Goal: Task Accomplishment & Management: Complete application form

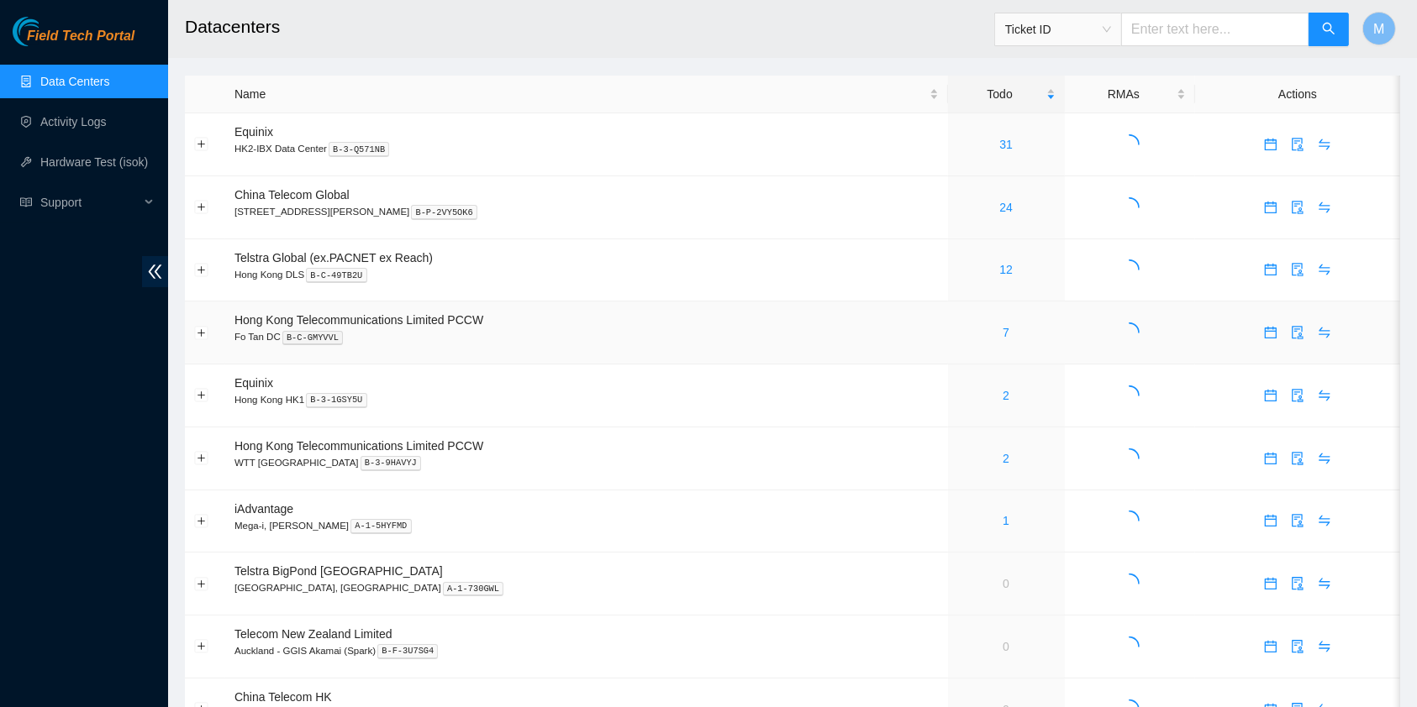
click at [968, 327] on div "7" at bounding box center [1006, 332] width 98 height 18
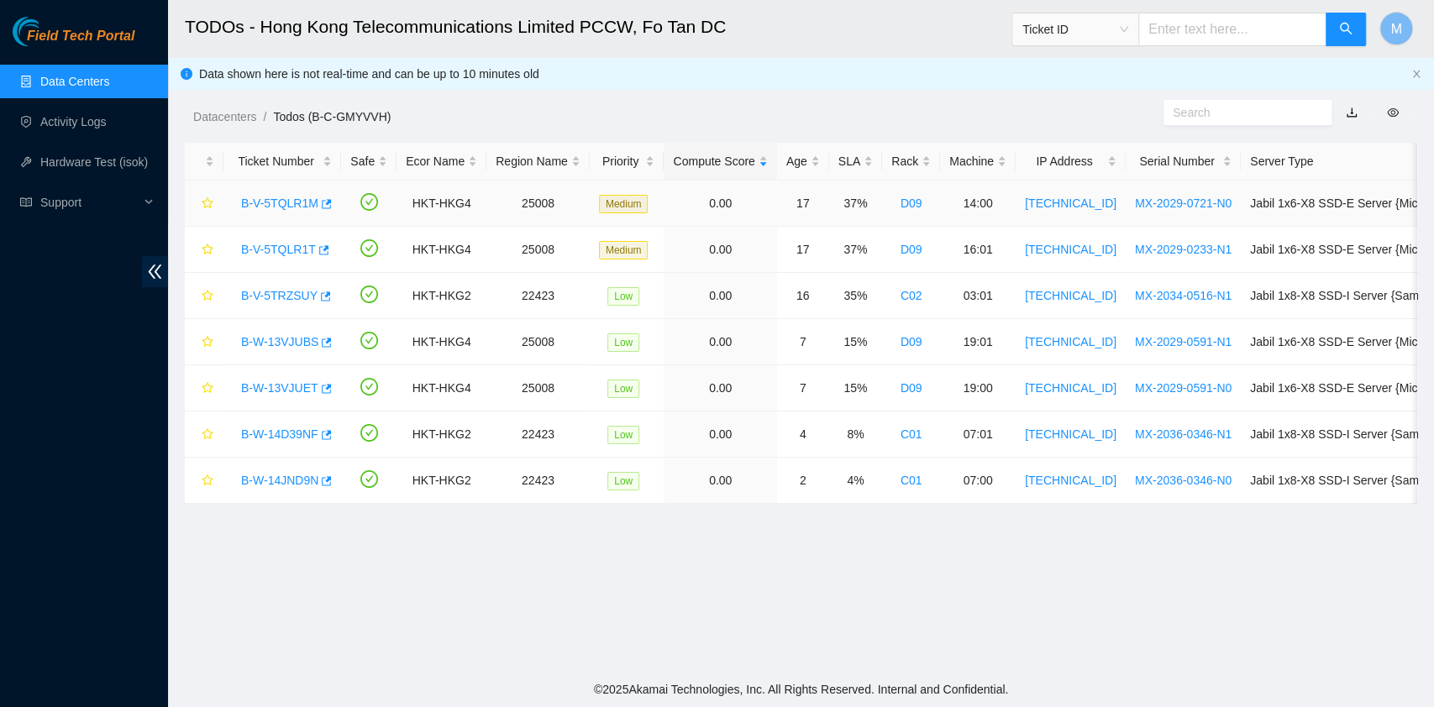
click at [283, 202] on link "B-V-5TQLR1M" at bounding box center [279, 203] width 77 height 13
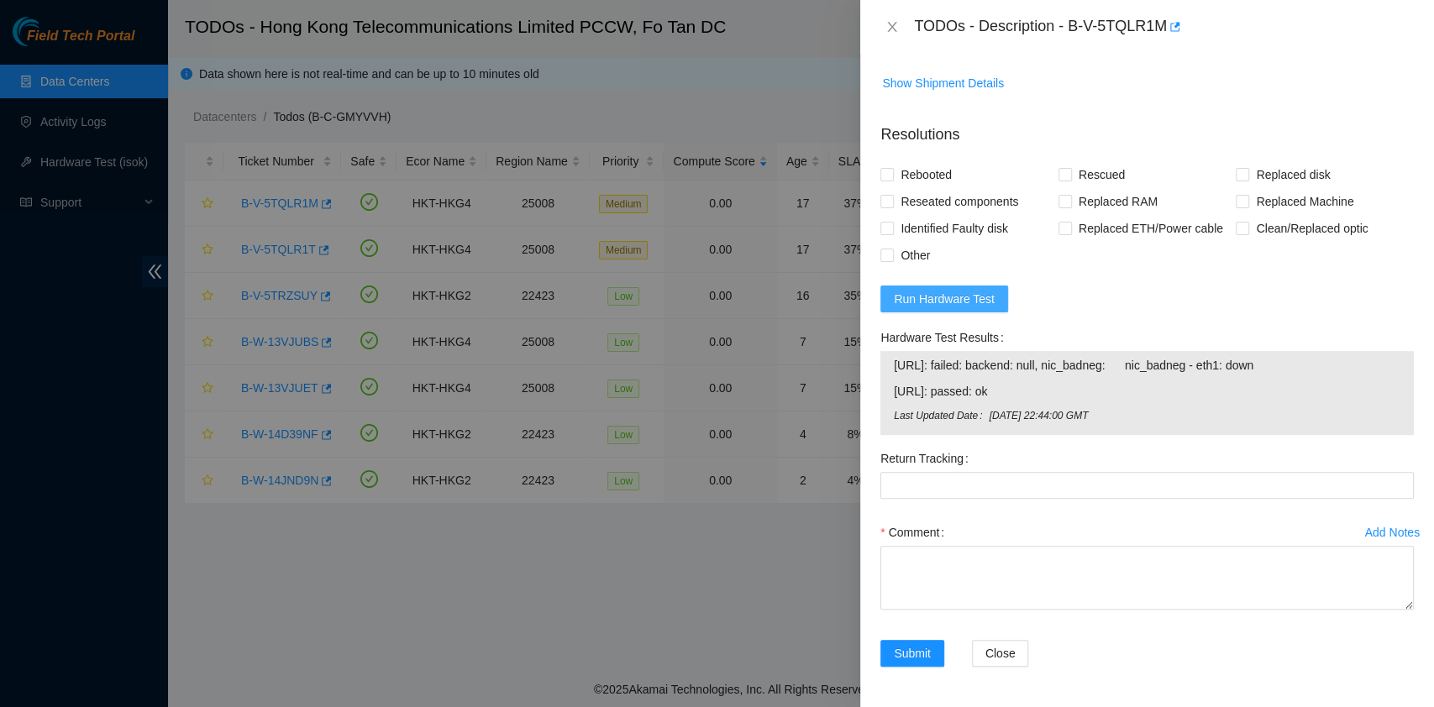
click at [934, 305] on span "Run Hardware Test" at bounding box center [944, 299] width 101 height 18
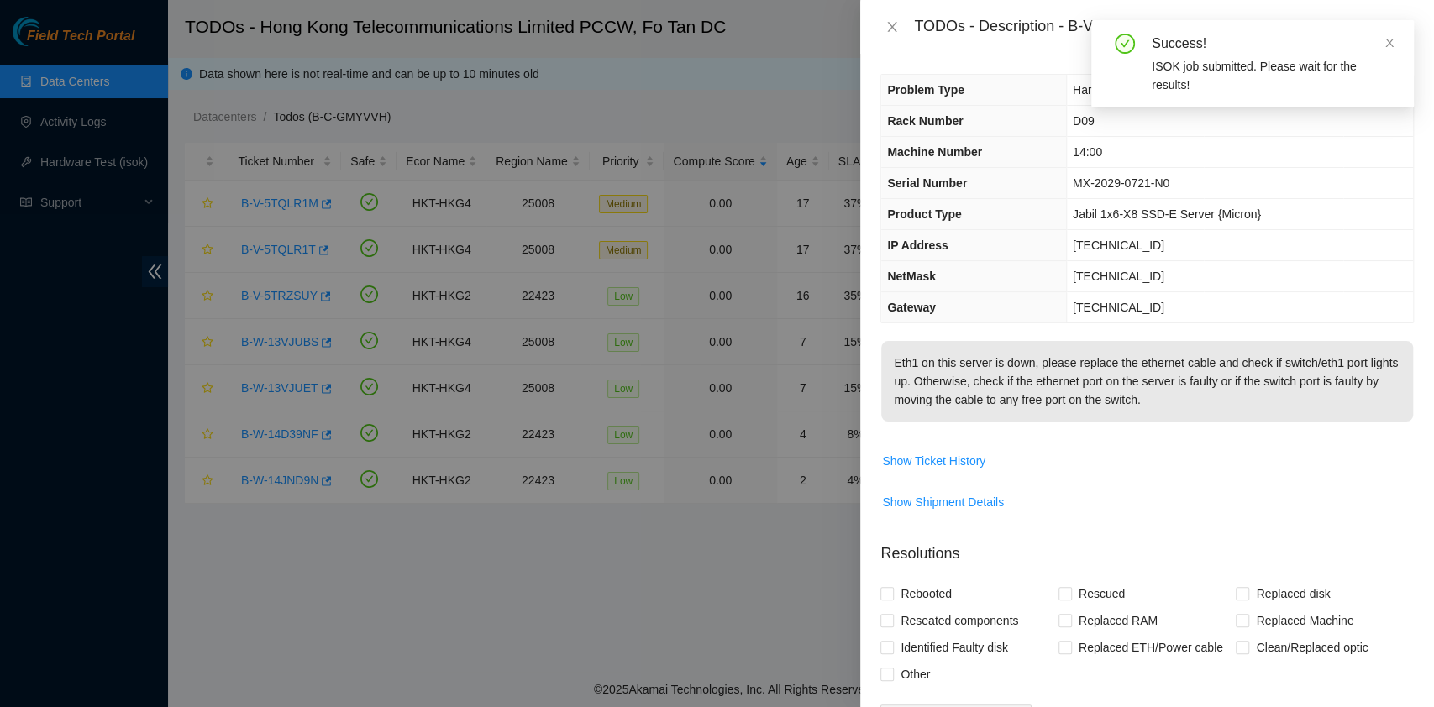
click at [1369, 50] on div "Success!" at bounding box center [1273, 44] width 242 height 20
click at [1380, 45] on div "Success!" at bounding box center [1273, 44] width 242 height 20
click at [1385, 45] on icon "close" at bounding box center [1390, 43] width 12 height 12
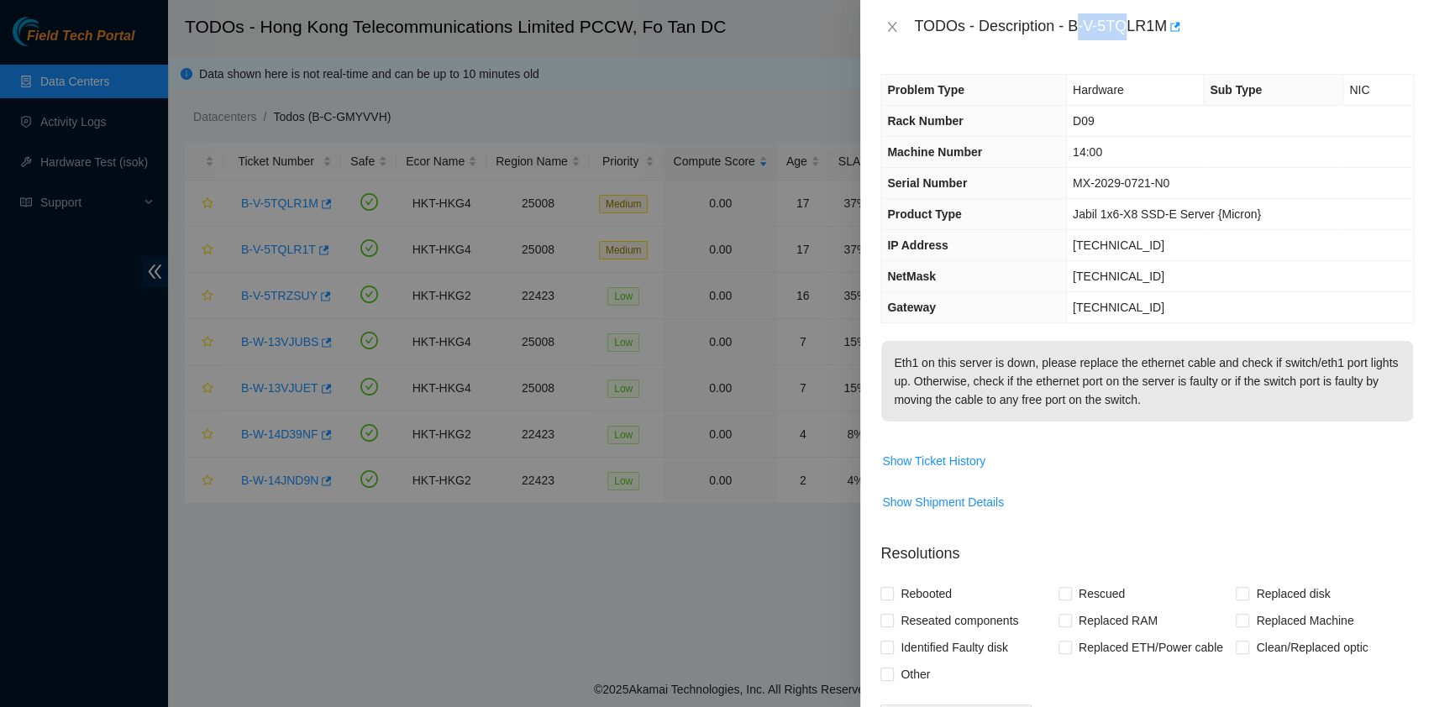
drag, startPoint x: 1075, startPoint y: 28, endPoint x: 1128, endPoint y: 34, distance: 54.2
click at [1128, 34] on div "TODOs - Description - B-V-5TQLR1M" at bounding box center [1164, 26] width 500 height 27
click at [1064, 18] on div "TODOs - Description - B-V-5TQLR1M" at bounding box center [1164, 26] width 500 height 27
drag, startPoint x: 1070, startPoint y: 28, endPoint x: 1164, endPoint y: 43, distance: 95.3
click at [1164, 43] on div "TODOs - Description - B-V-5TQLR1M" at bounding box center [1147, 27] width 574 height 54
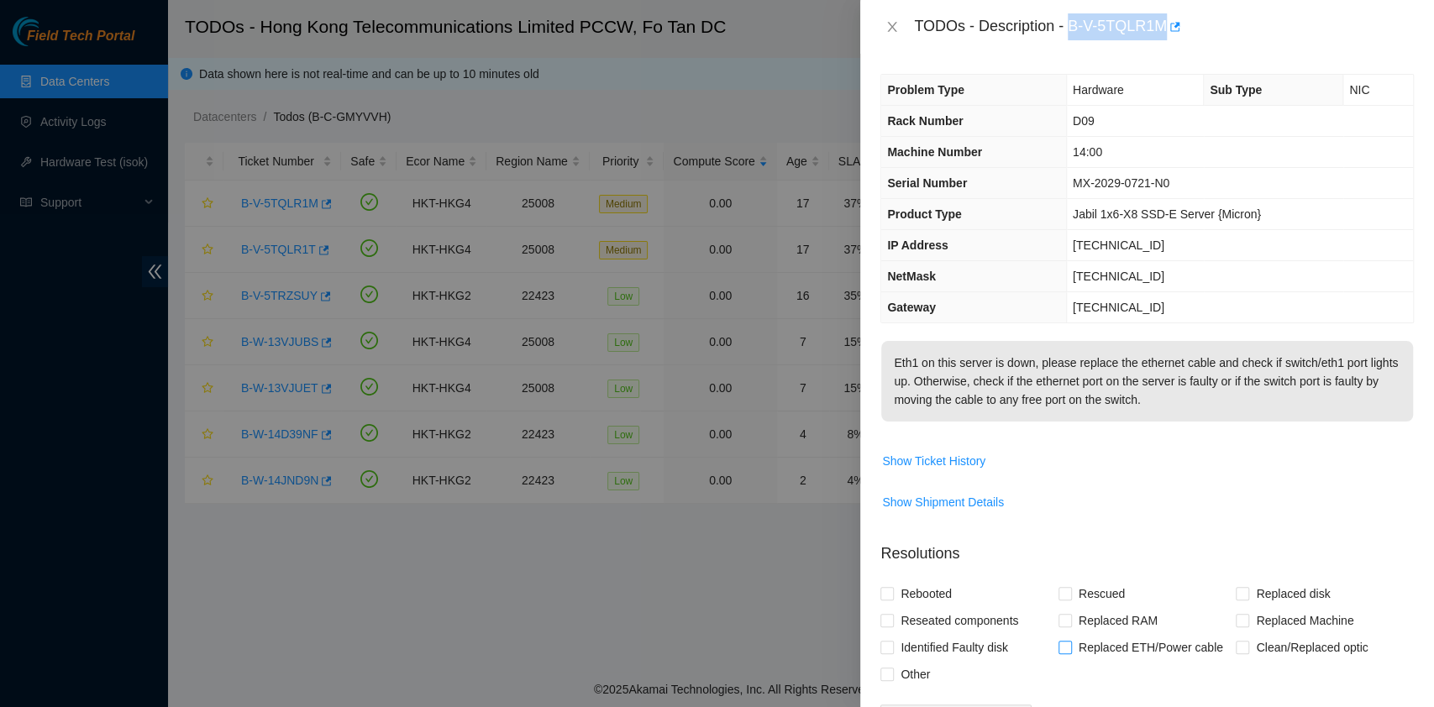
copy div "B-V-5TQLR1M"
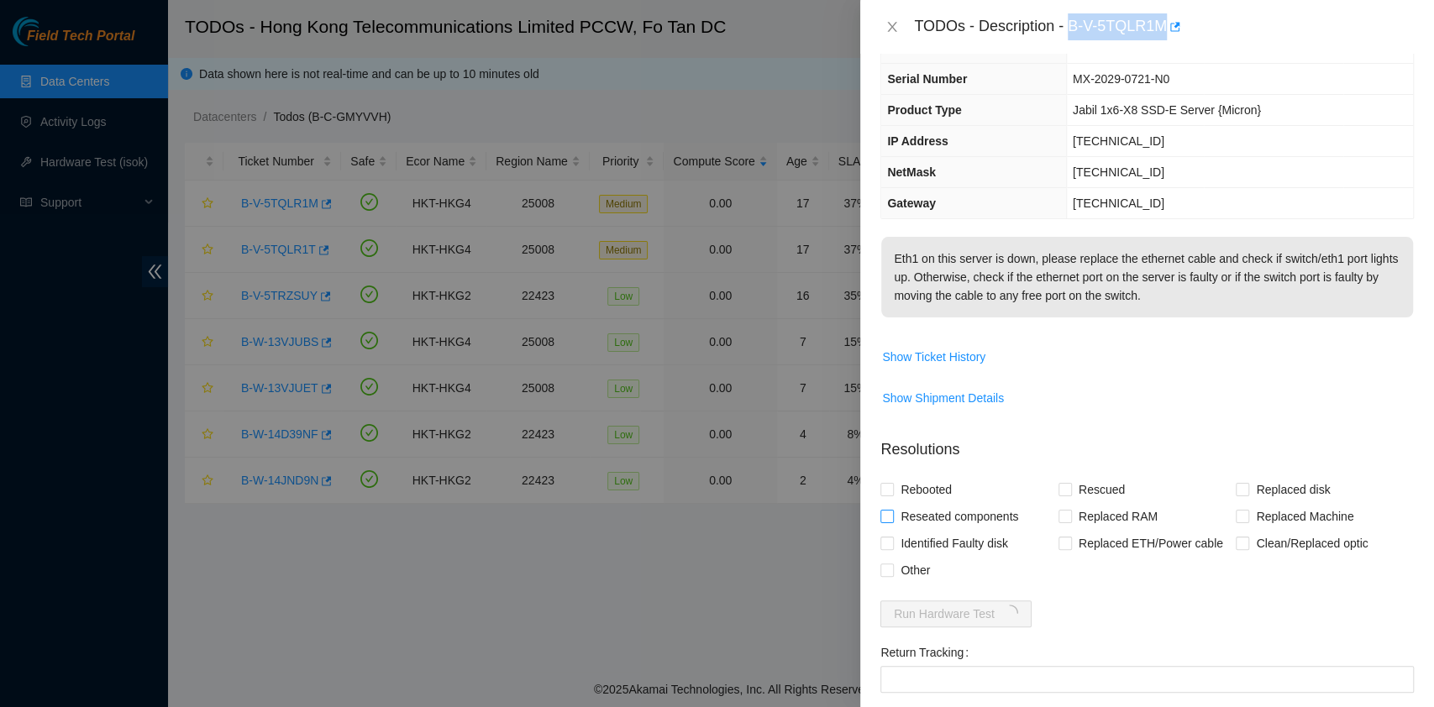
scroll to position [105, 0]
click at [969, 529] on span "Reseated components" at bounding box center [959, 515] width 131 height 27
click at [892, 521] on input "Reseated components" at bounding box center [886, 515] width 12 height 12
checkbox input "true"
click at [924, 502] on span "Rebooted" at bounding box center [926, 489] width 65 height 27
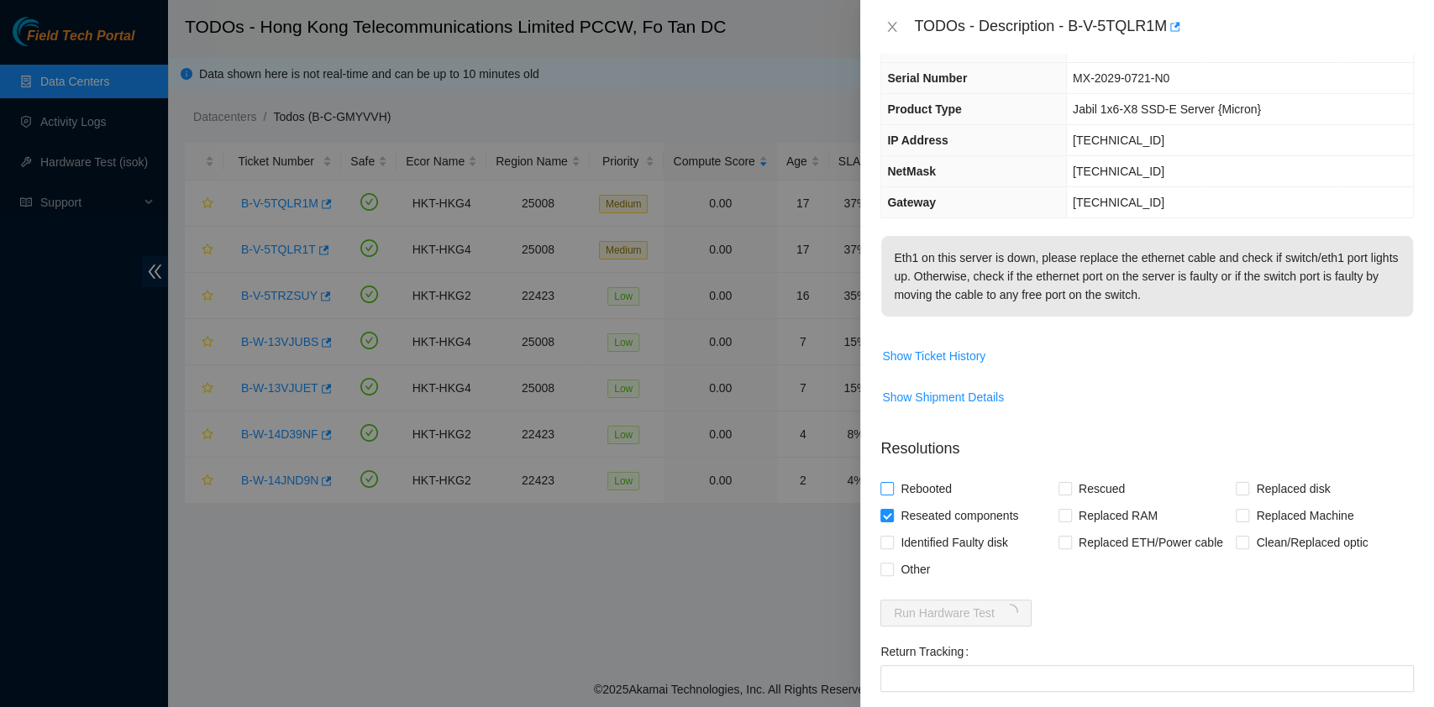
click at [892, 494] on input "Rebooted" at bounding box center [886, 488] width 12 height 12
checkbox input "true"
click at [1059, 494] on input "Rescued" at bounding box center [1065, 488] width 12 height 12
checkbox input "true"
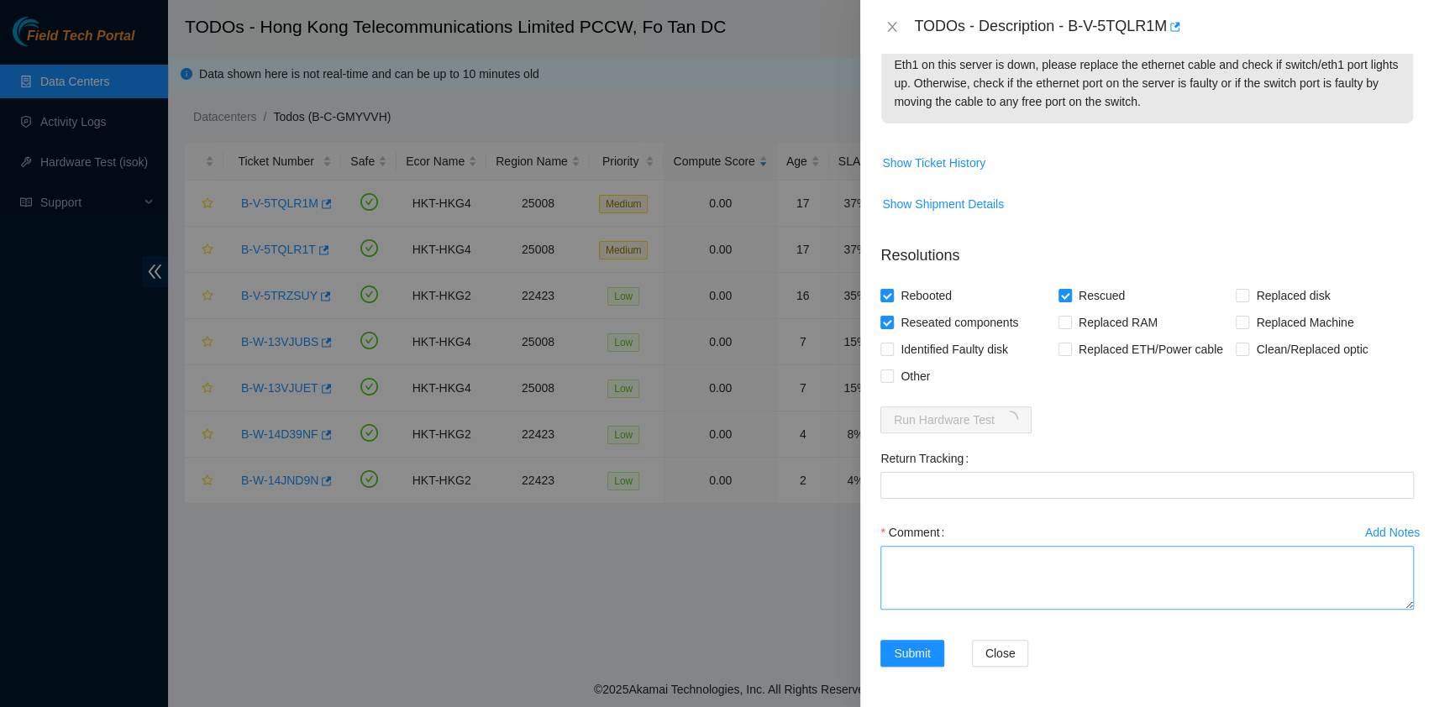
scroll to position [316, 0]
click at [1012, 544] on div "Comment" at bounding box center [1147, 532] width 534 height 27
click at [1015, 549] on textarea "Comment" at bounding box center [1147, 578] width 534 height 64
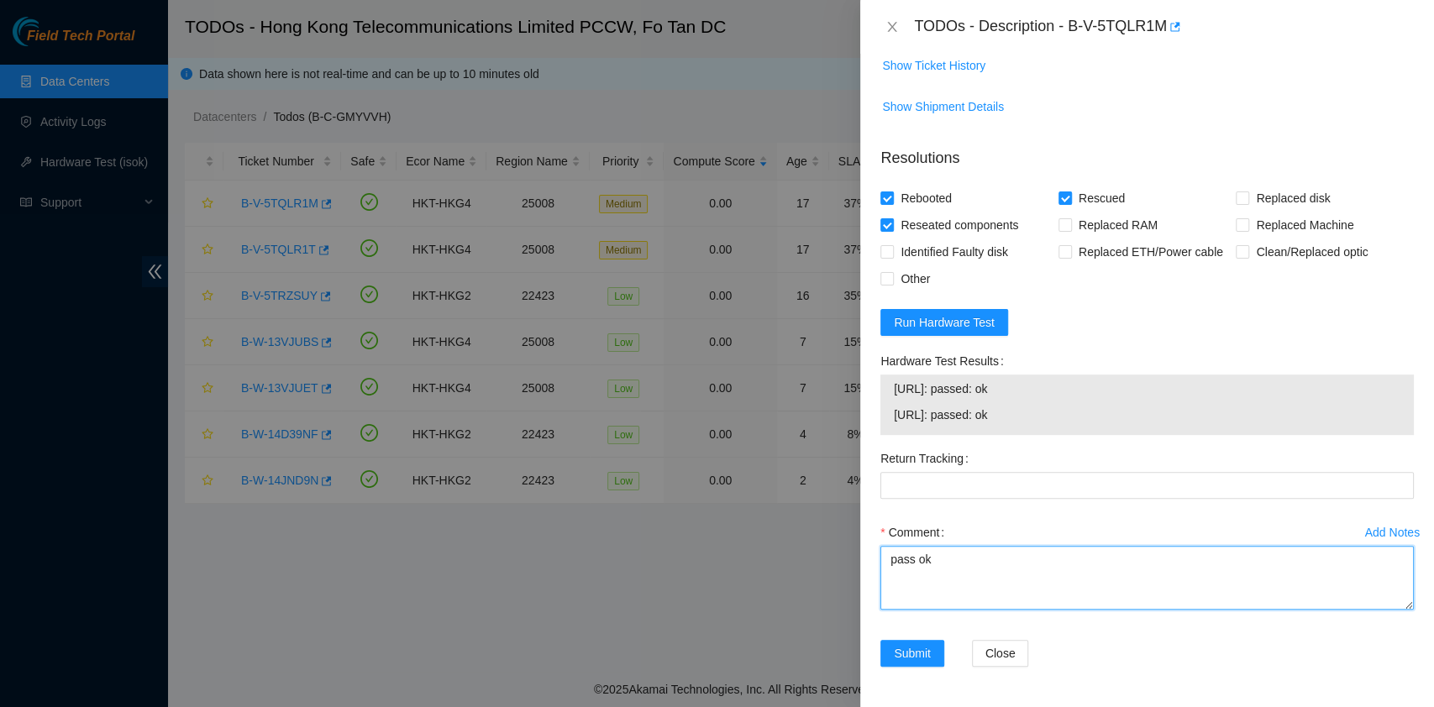
scroll to position [413, 0]
type textarea "pass ok"
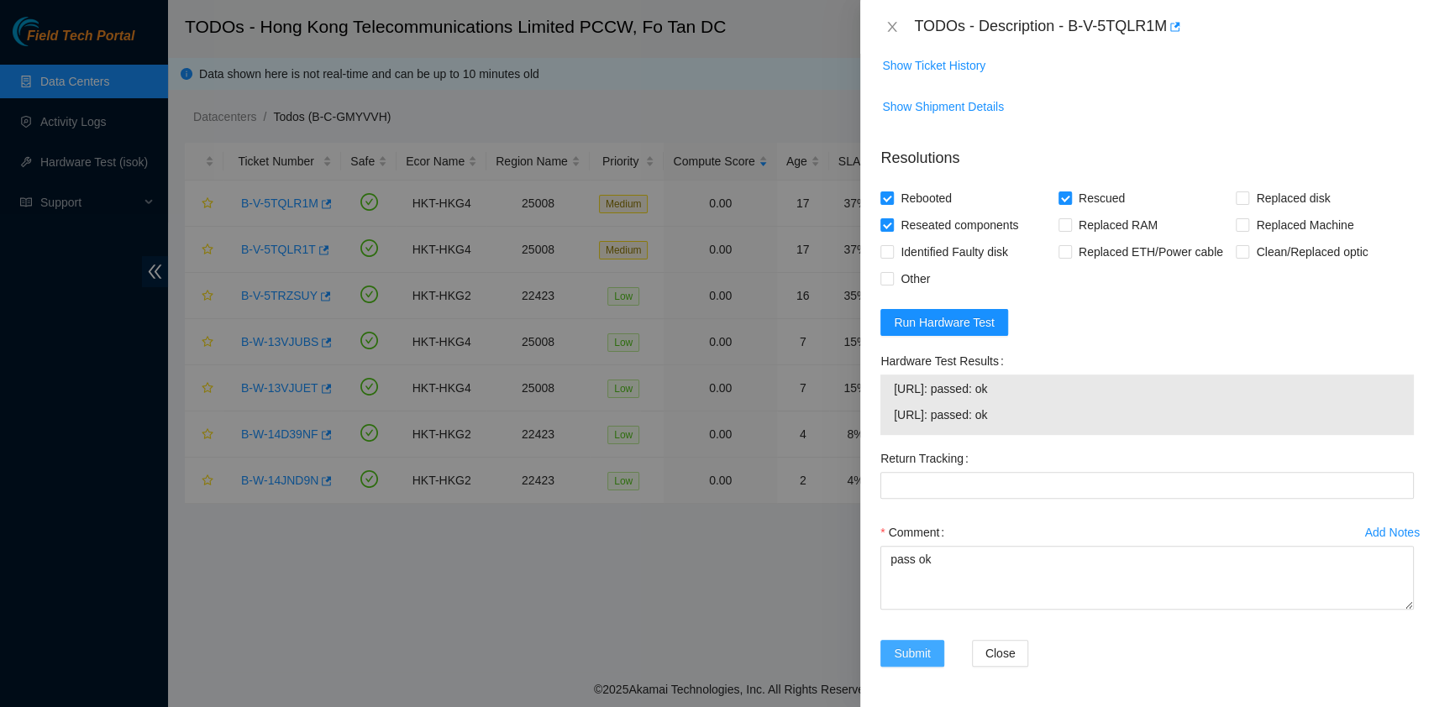
click at [927, 652] on span "Submit" at bounding box center [912, 653] width 37 height 18
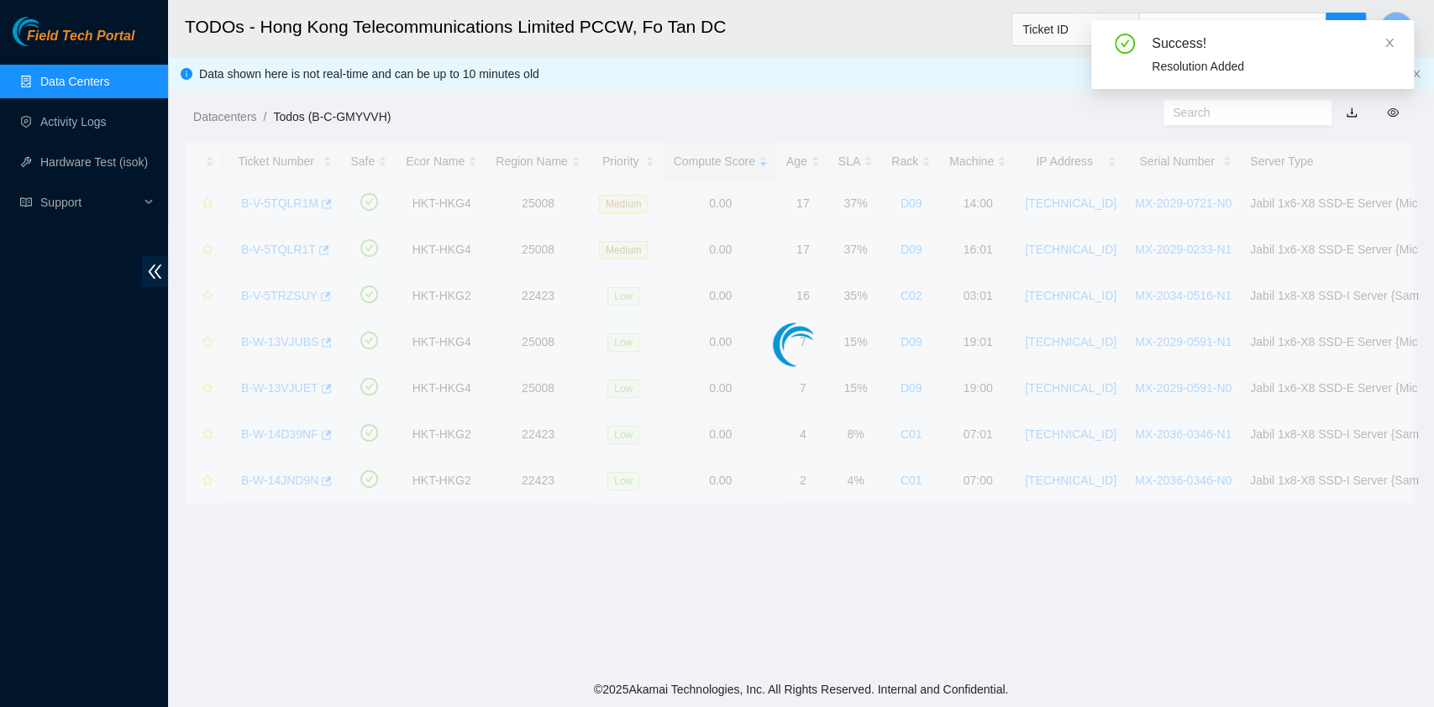
scroll to position [382, 0]
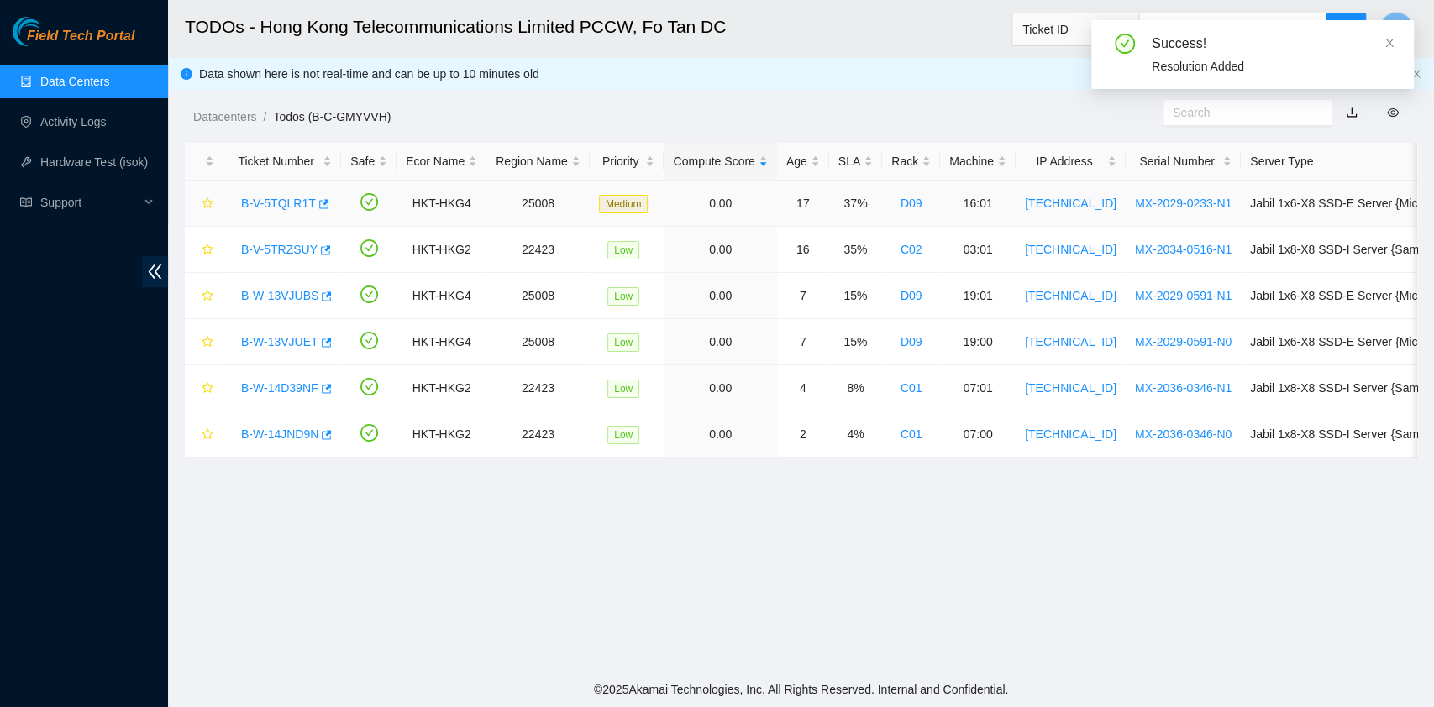
click at [297, 210] on link "B-V-5TQLR1T" at bounding box center [278, 203] width 75 height 13
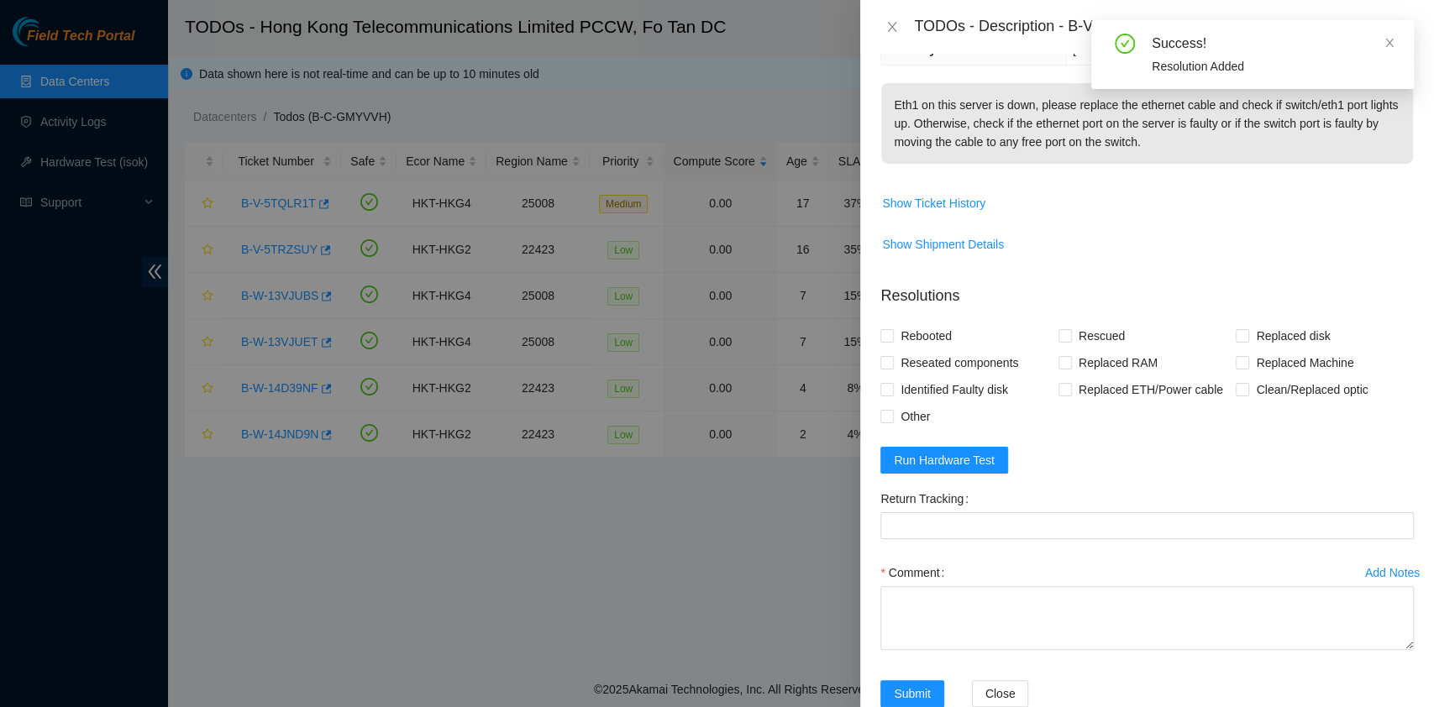
scroll to position [316, 0]
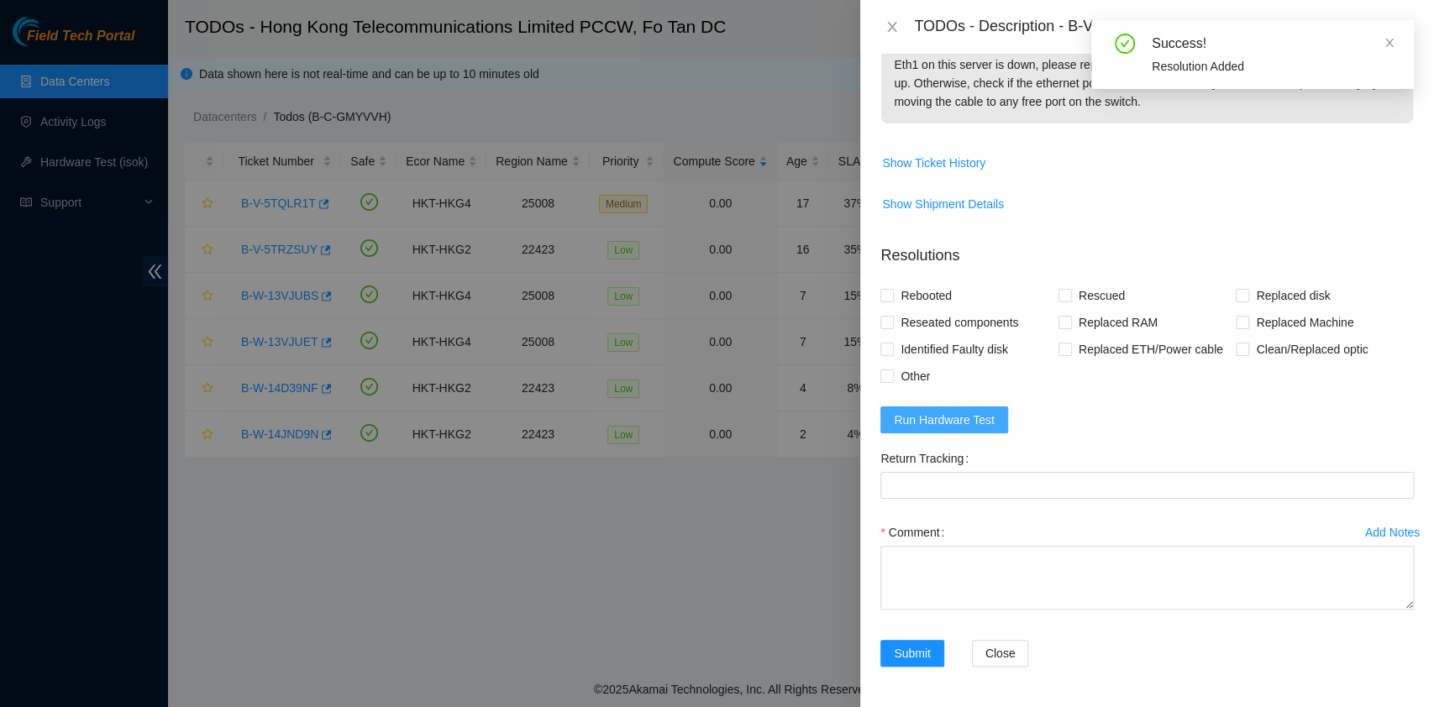
click at [948, 423] on span "Run Hardware Test" at bounding box center [944, 420] width 101 height 18
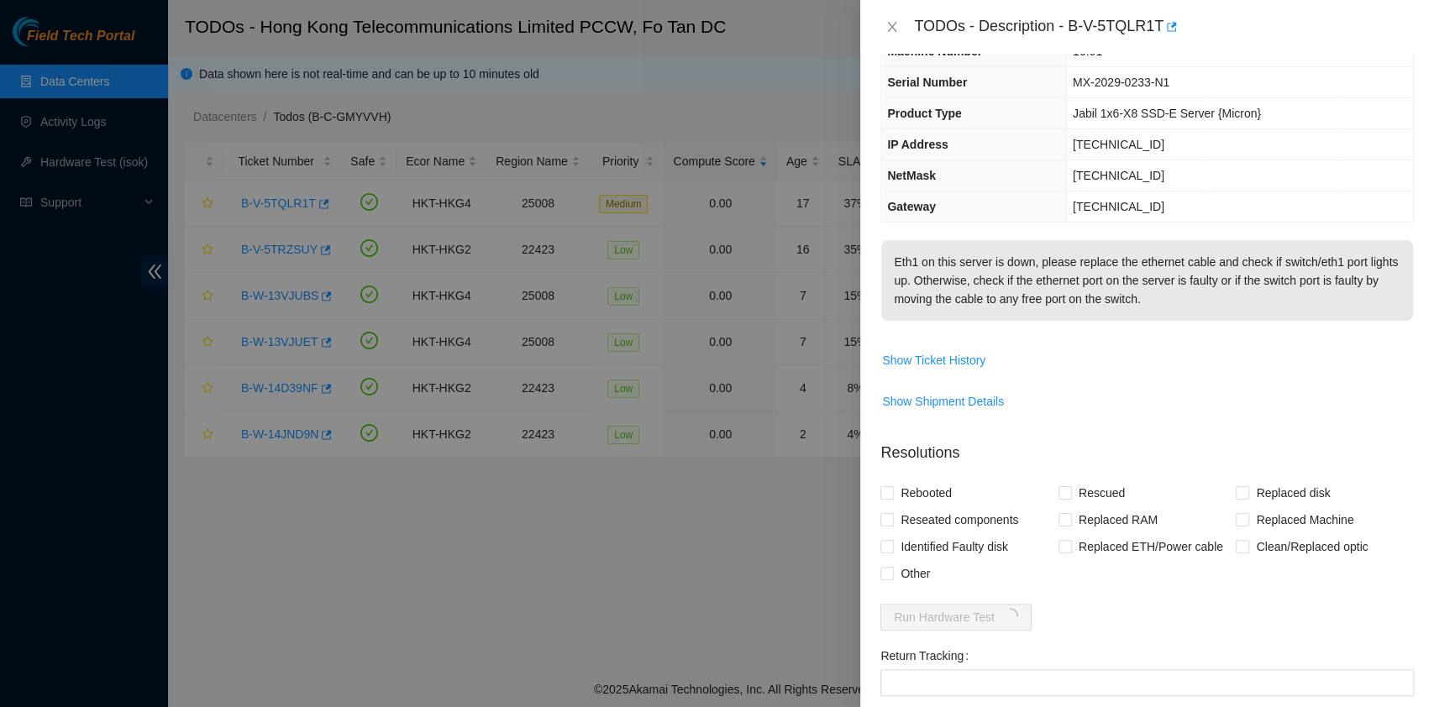
scroll to position [0, 0]
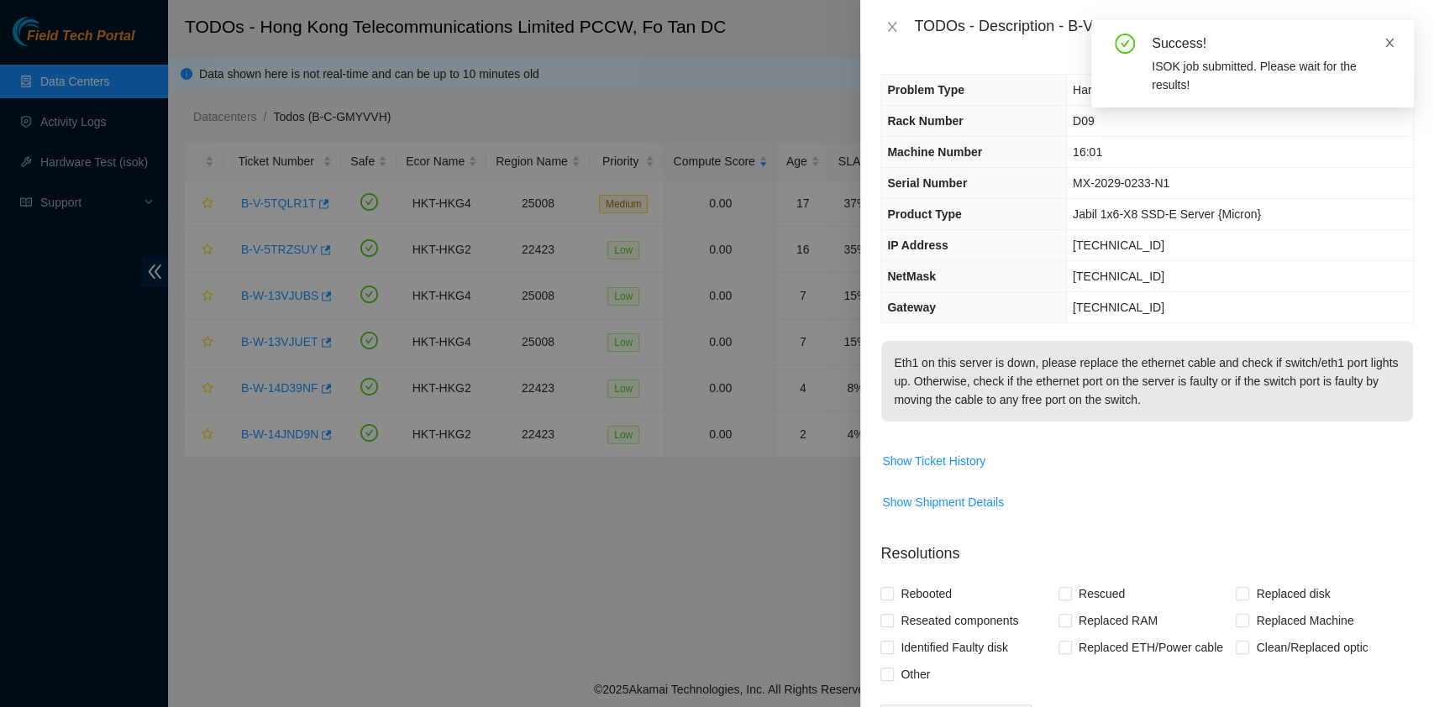
click at [1384, 43] on icon "close" at bounding box center [1390, 43] width 12 height 12
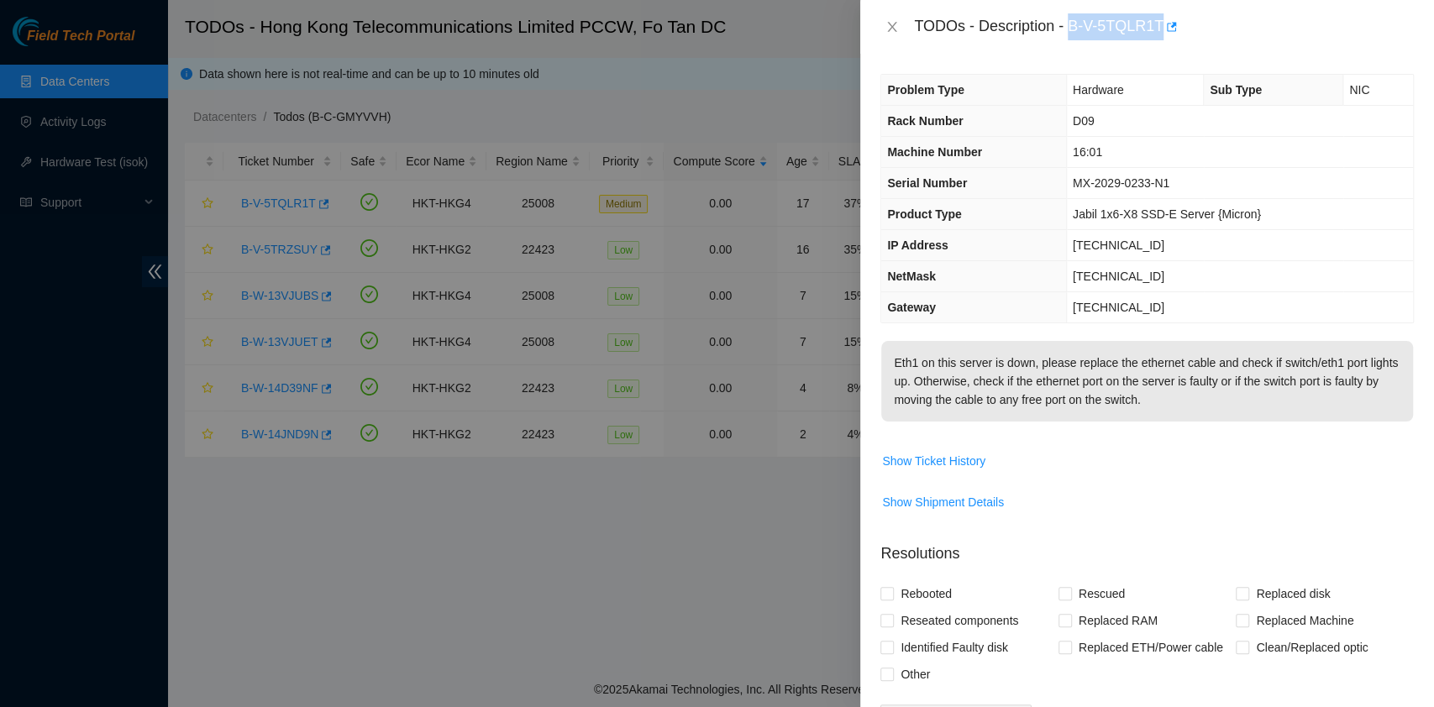
drag, startPoint x: 1070, startPoint y: 24, endPoint x: 1159, endPoint y: 44, distance: 91.3
click at [1159, 44] on div "TODOs - Description - B-V-5TQLR1T" at bounding box center [1147, 27] width 574 height 54
copy div "B-V-5TQLR1T"
click at [1049, 392] on p "Eth1 on this server is down, please replace the ethernet cable and check if swi…" at bounding box center [1147, 381] width 532 height 81
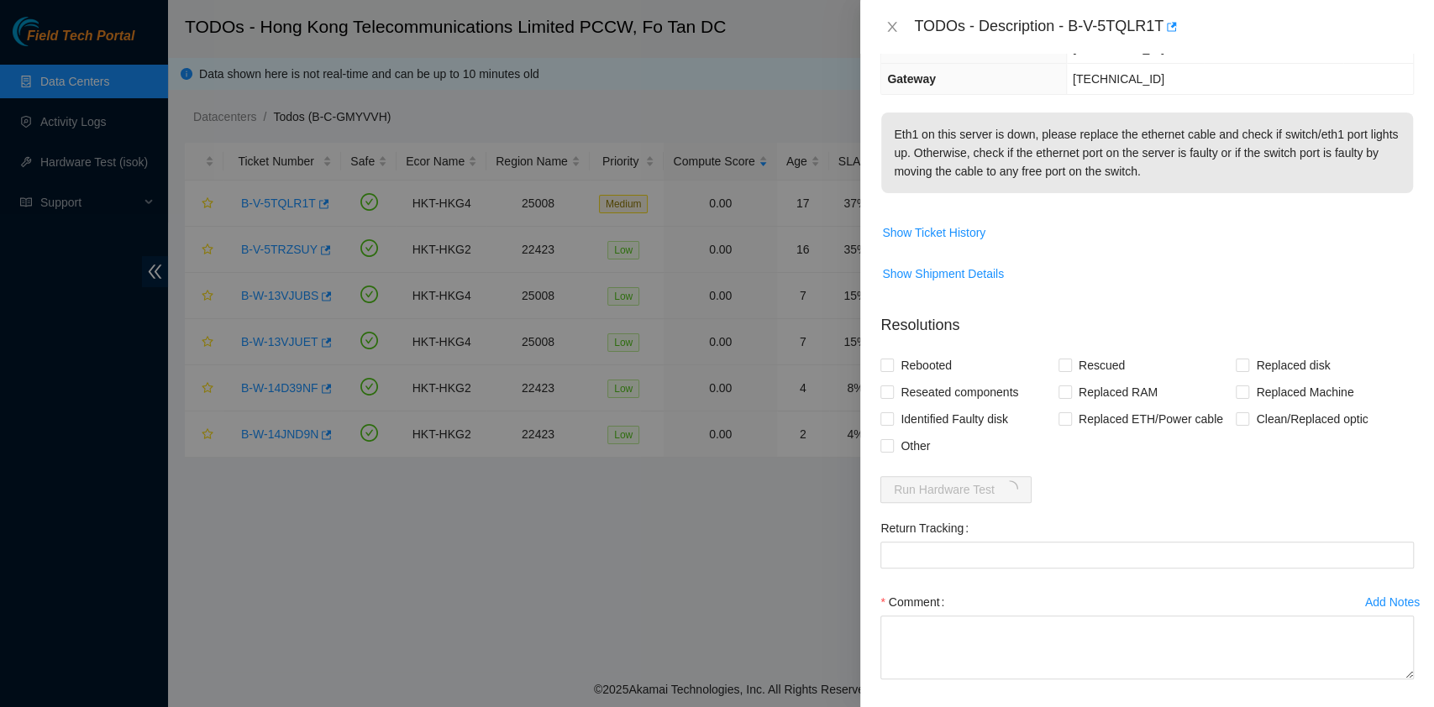
scroll to position [316, 0]
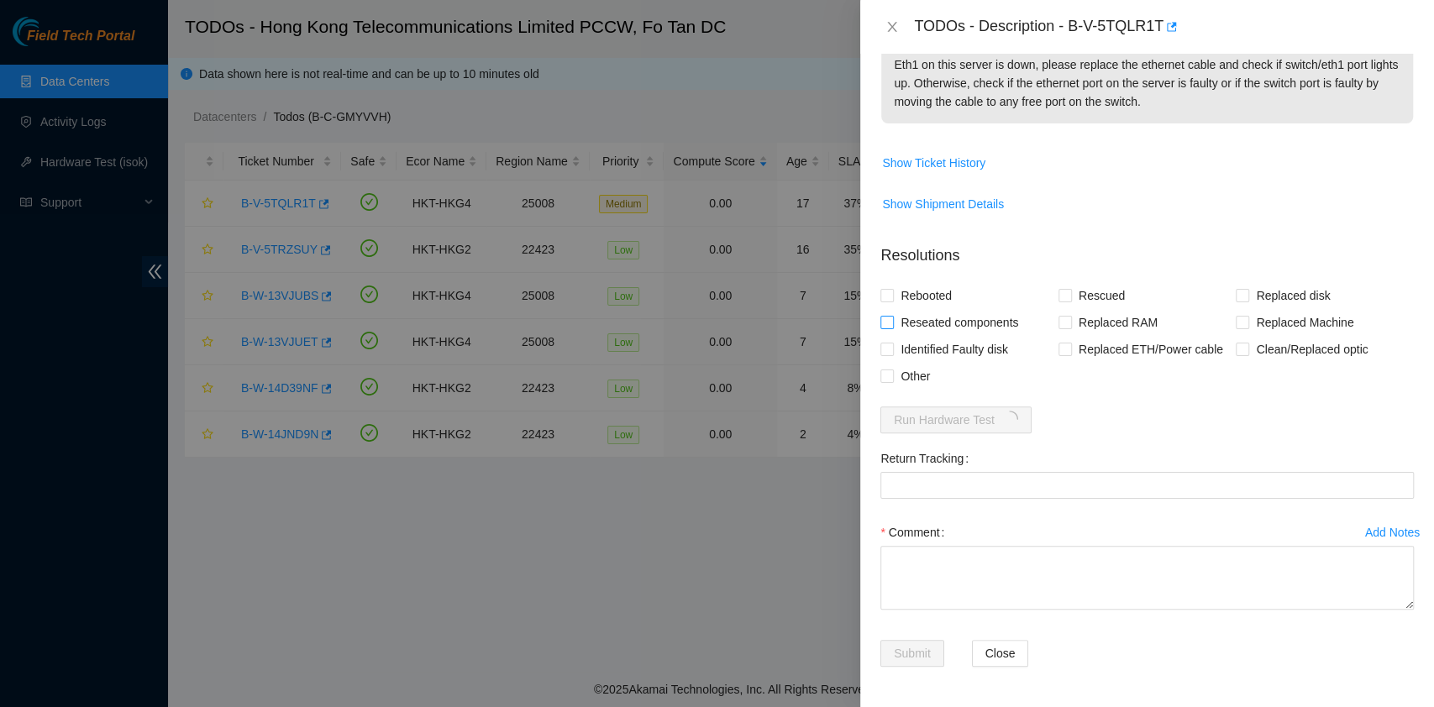
click at [903, 313] on span "Reseated components" at bounding box center [959, 322] width 131 height 27
click at [892, 316] on input "Reseated components" at bounding box center [886, 322] width 12 height 12
checkbox input "true"
click at [909, 292] on span "Rebooted" at bounding box center [926, 295] width 65 height 27
click at [892, 292] on input "Rebooted" at bounding box center [886, 295] width 12 height 12
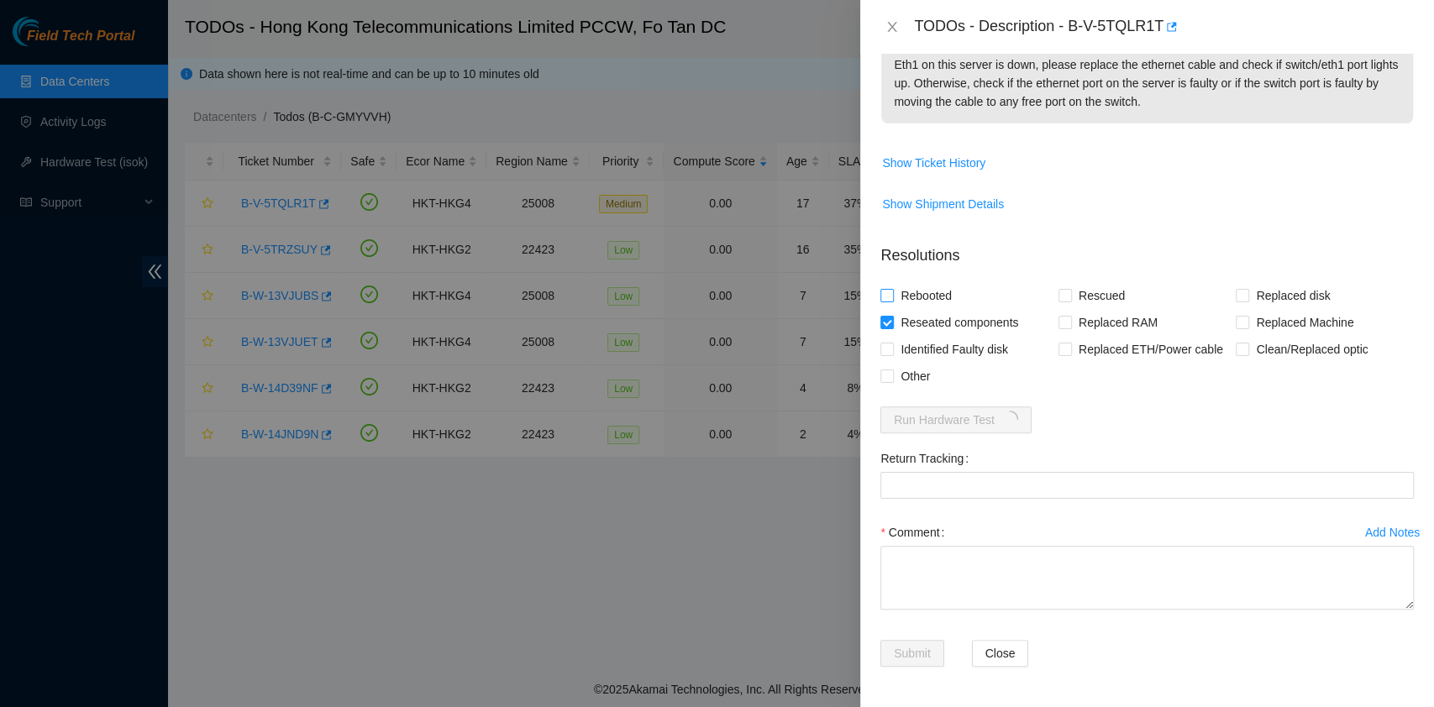
checkbox input "true"
click at [1101, 299] on span "Rescued" at bounding box center [1102, 295] width 60 height 27
click at [1070, 299] on input "Rescued" at bounding box center [1065, 295] width 12 height 12
checkbox input "true"
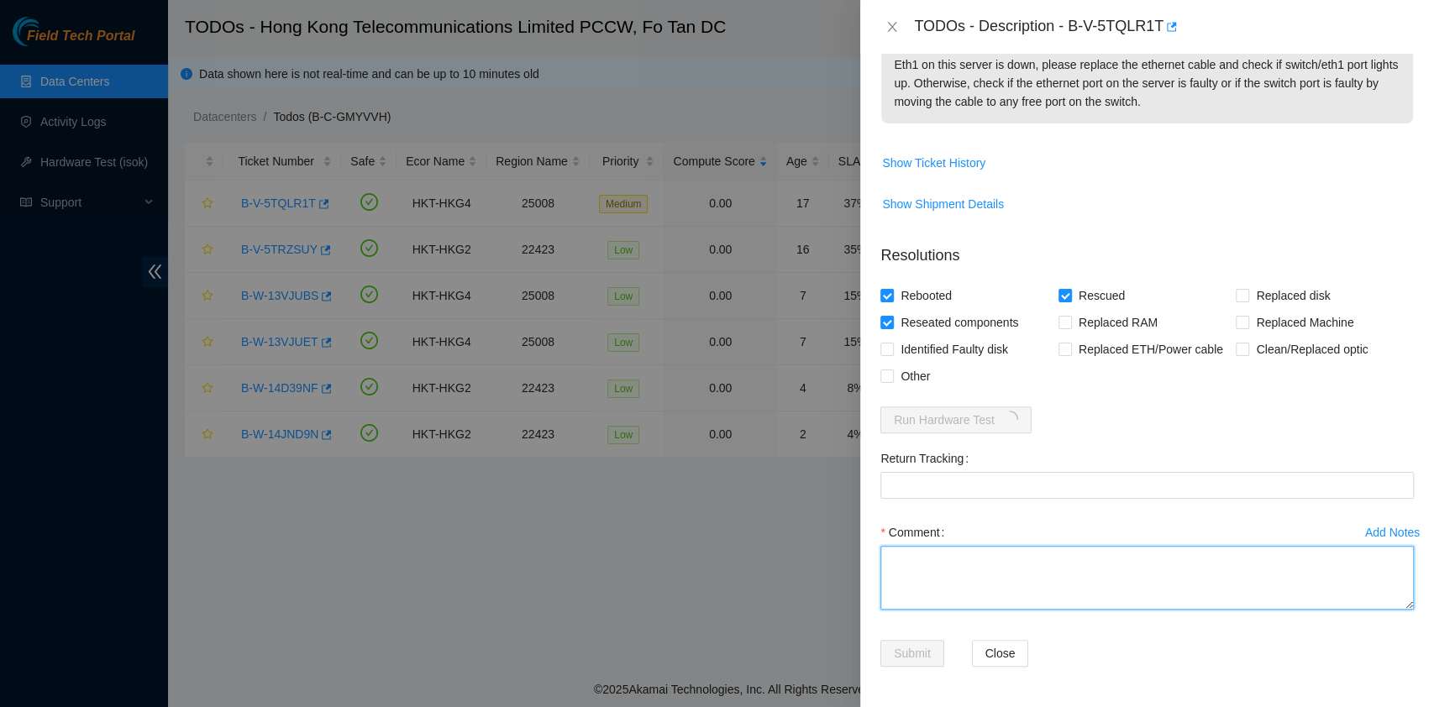
click at [995, 597] on textarea "Comment" at bounding box center [1147, 578] width 534 height 64
type textarea "pass ok"
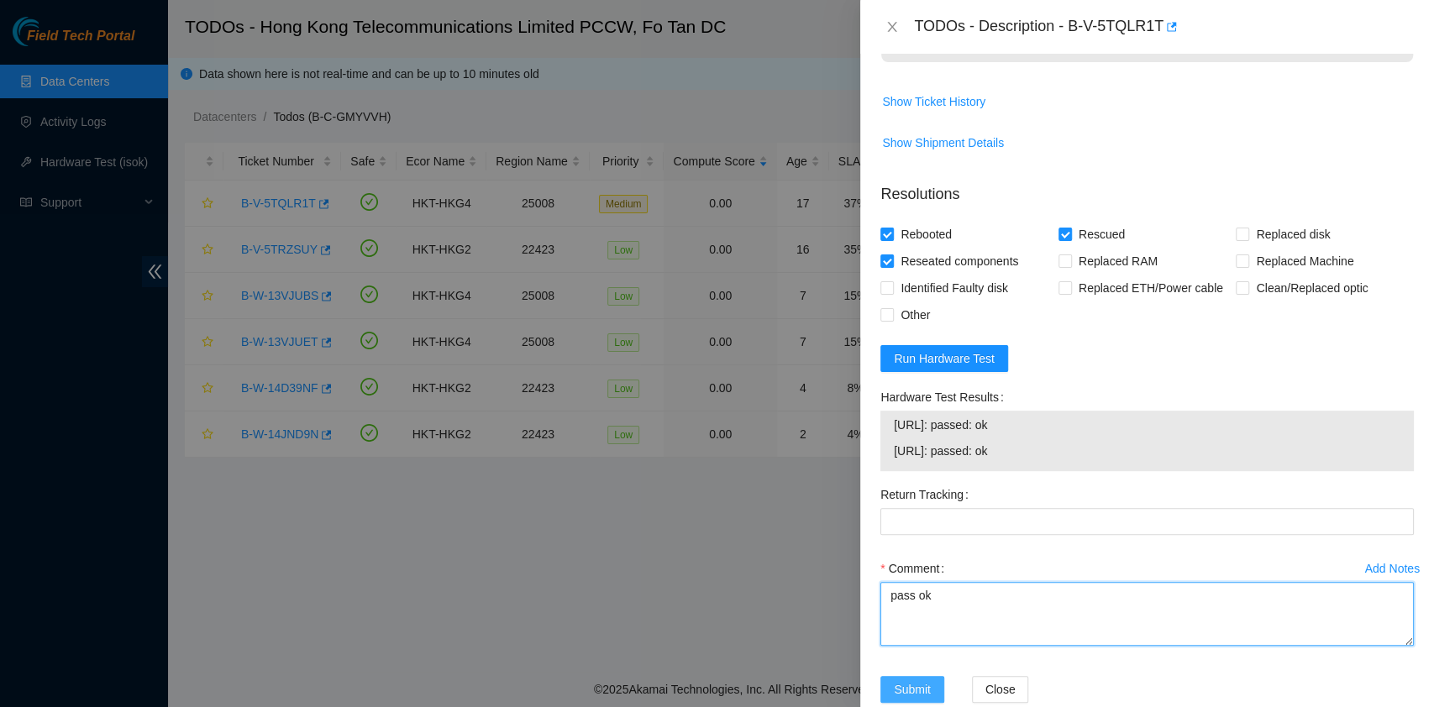
scroll to position [413, 0]
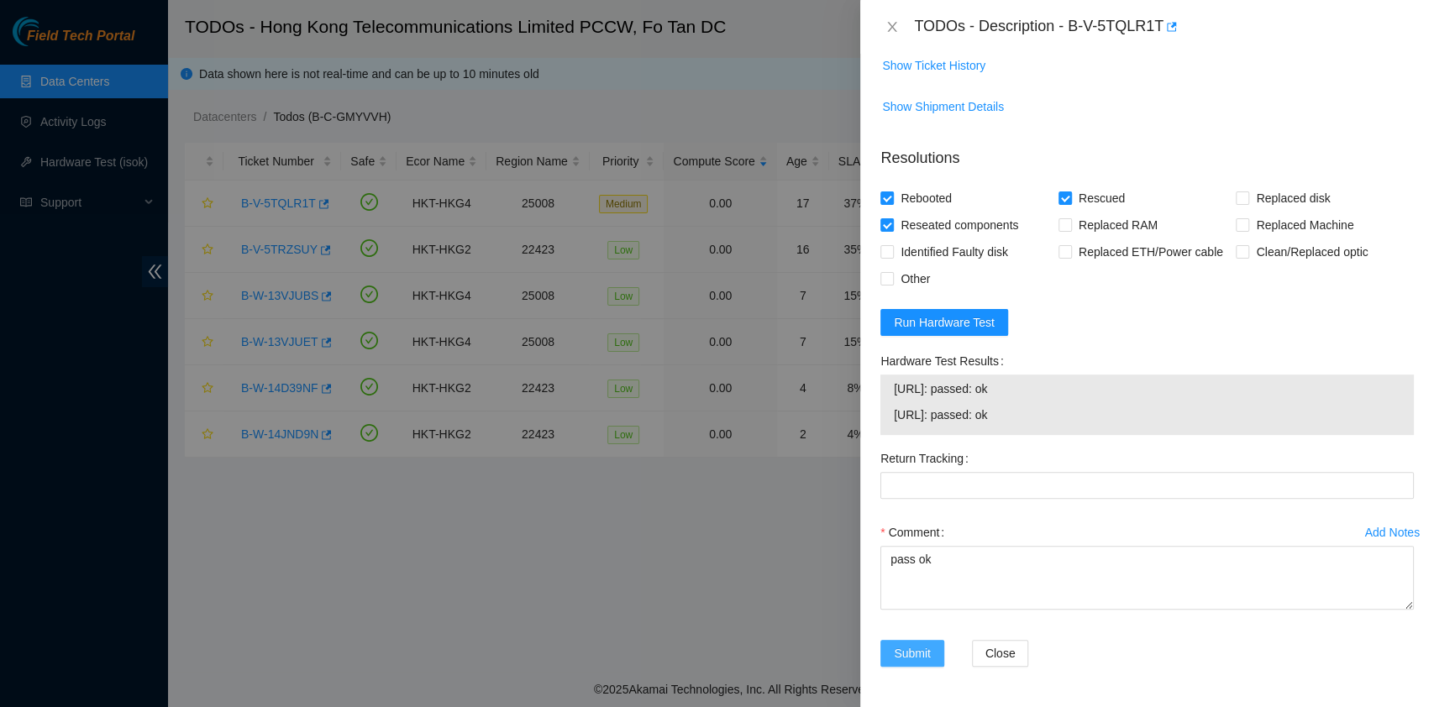
click at [901, 644] on span "Submit" at bounding box center [912, 653] width 37 height 18
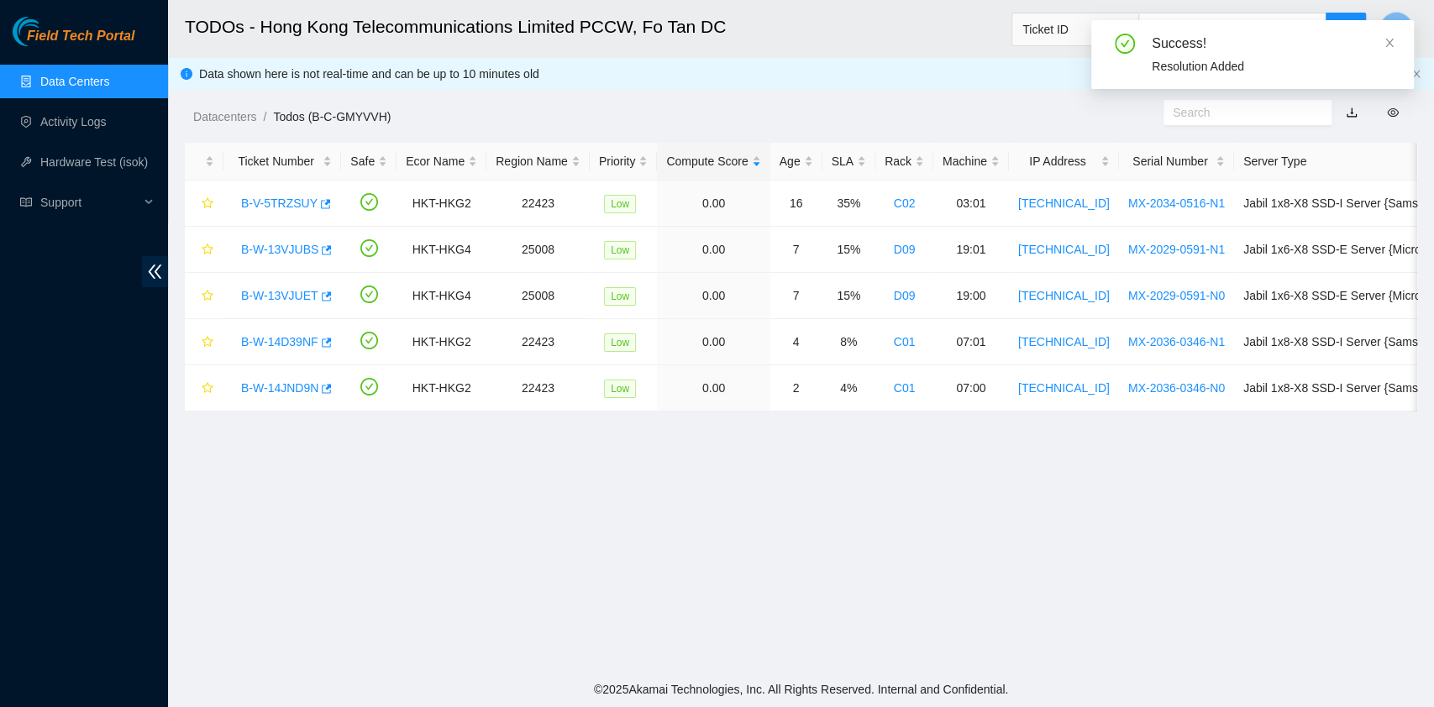
scroll to position [382, 0]
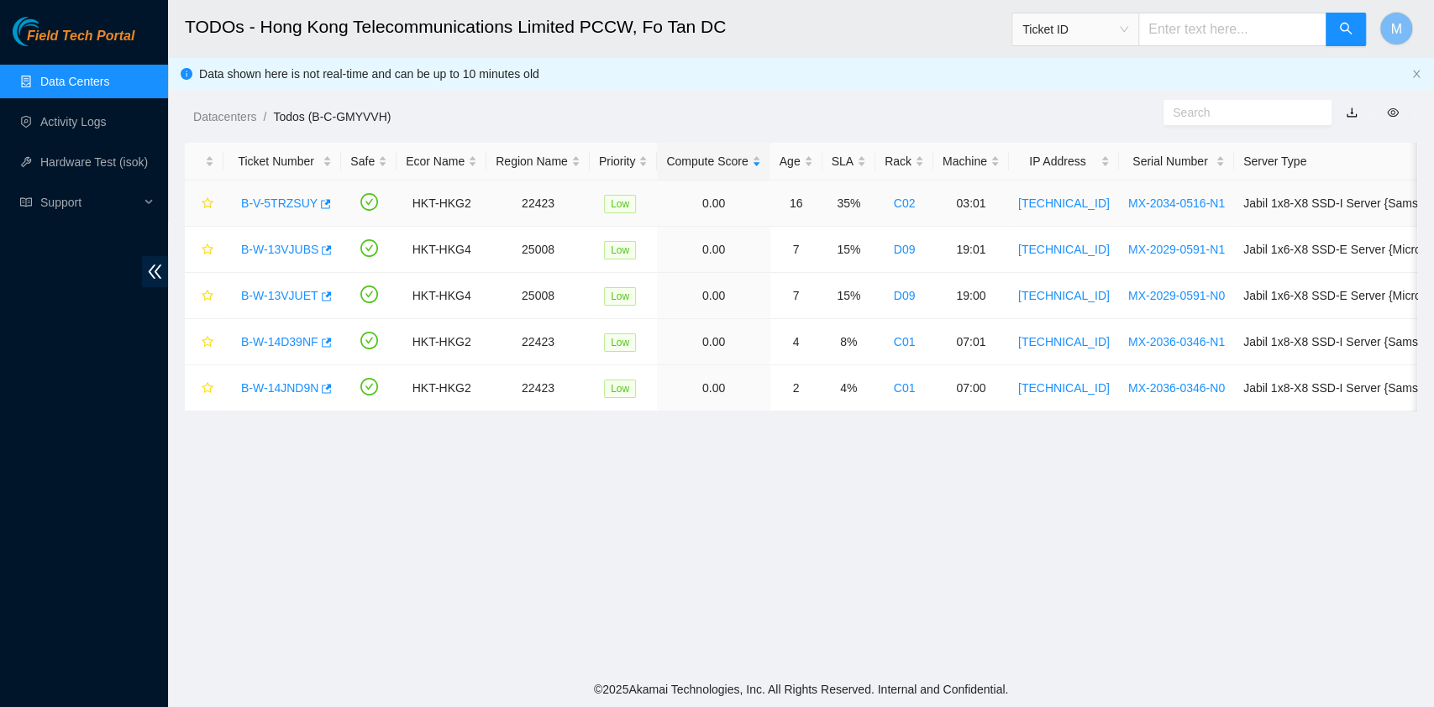
click at [270, 197] on link "B-V-5TRZSUY" at bounding box center [279, 203] width 76 height 13
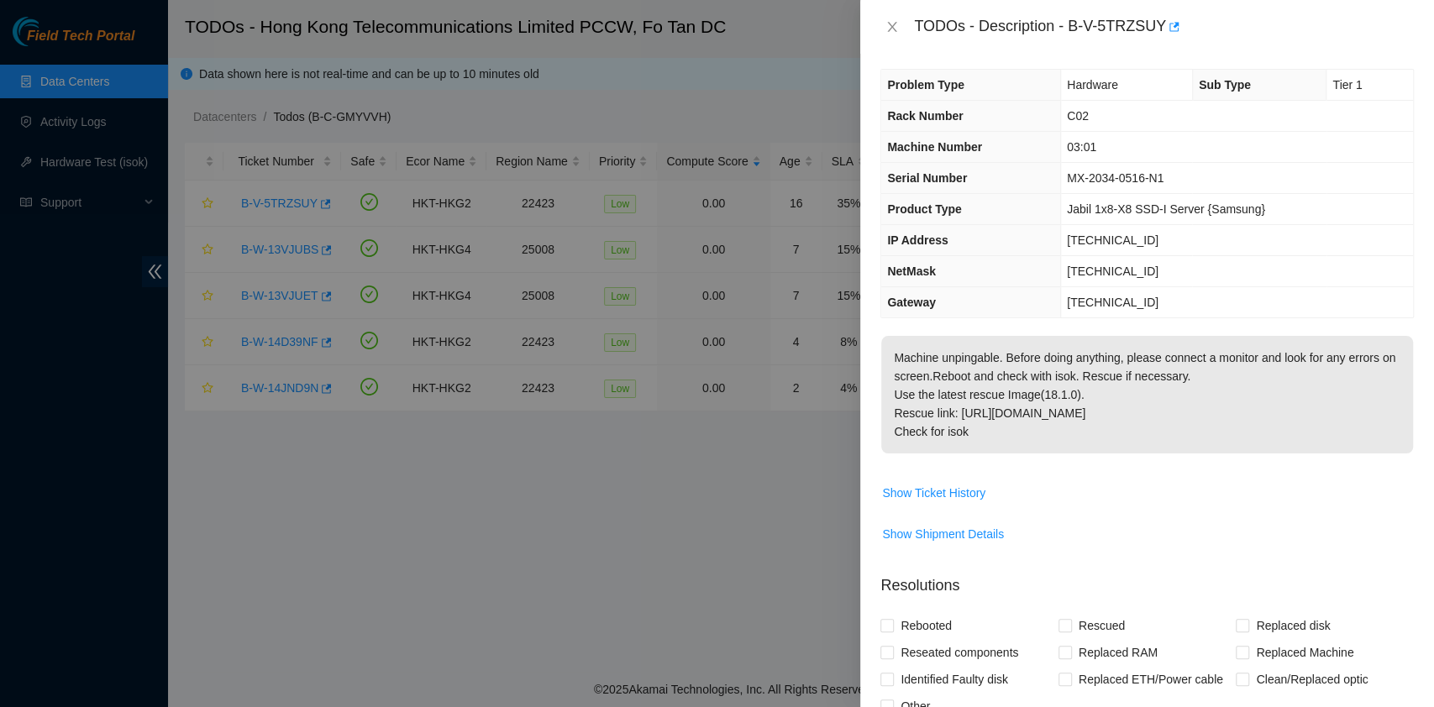
scroll to position [0, 0]
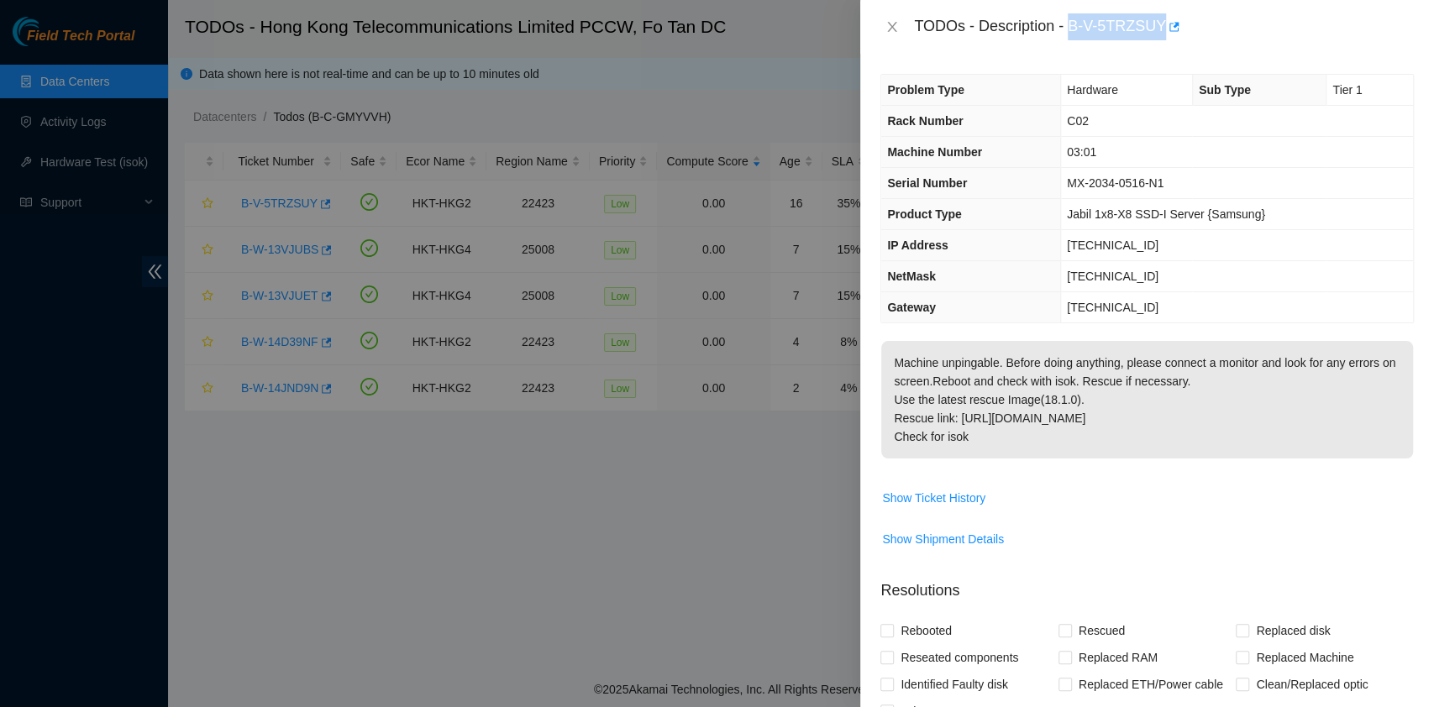
drag, startPoint x: 1071, startPoint y: 22, endPoint x: 1160, endPoint y: 46, distance: 92.3
click at [1160, 46] on div "TODOs - Description - B-V-5TRZSUY" at bounding box center [1147, 27] width 574 height 54
copy div "B-V-5TRZSUY"
click at [1201, 441] on p "Machine unpingable. Before doing anything, please connect a monitor and look fo…" at bounding box center [1147, 400] width 532 height 118
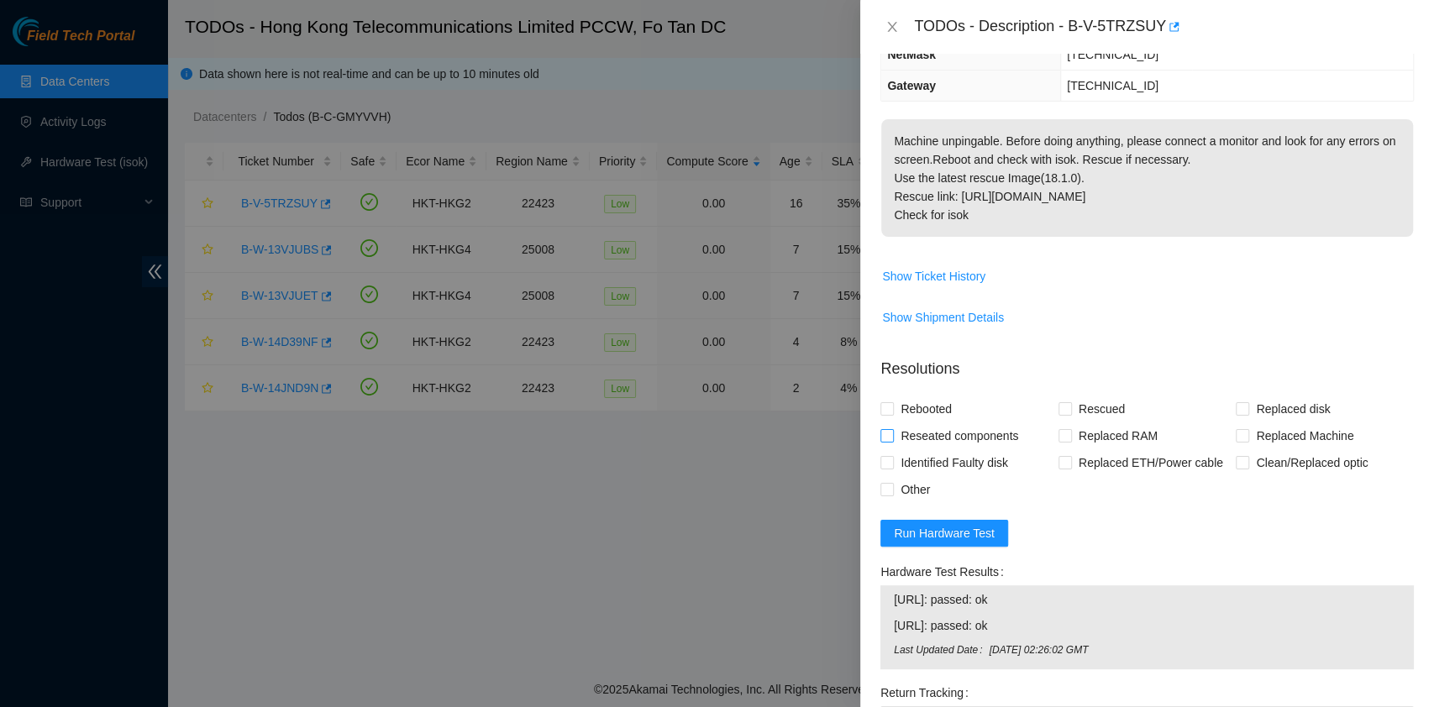
scroll to position [223, 0]
click at [954, 432] on span "Reseated components" at bounding box center [959, 435] width 131 height 27
click at [892, 432] on input "Reseated components" at bounding box center [886, 434] width 12 height 12
checkbox input "true"
click at [934, 406] on span "Rebooted" at bounding box center [926, 408] width 65 height 27
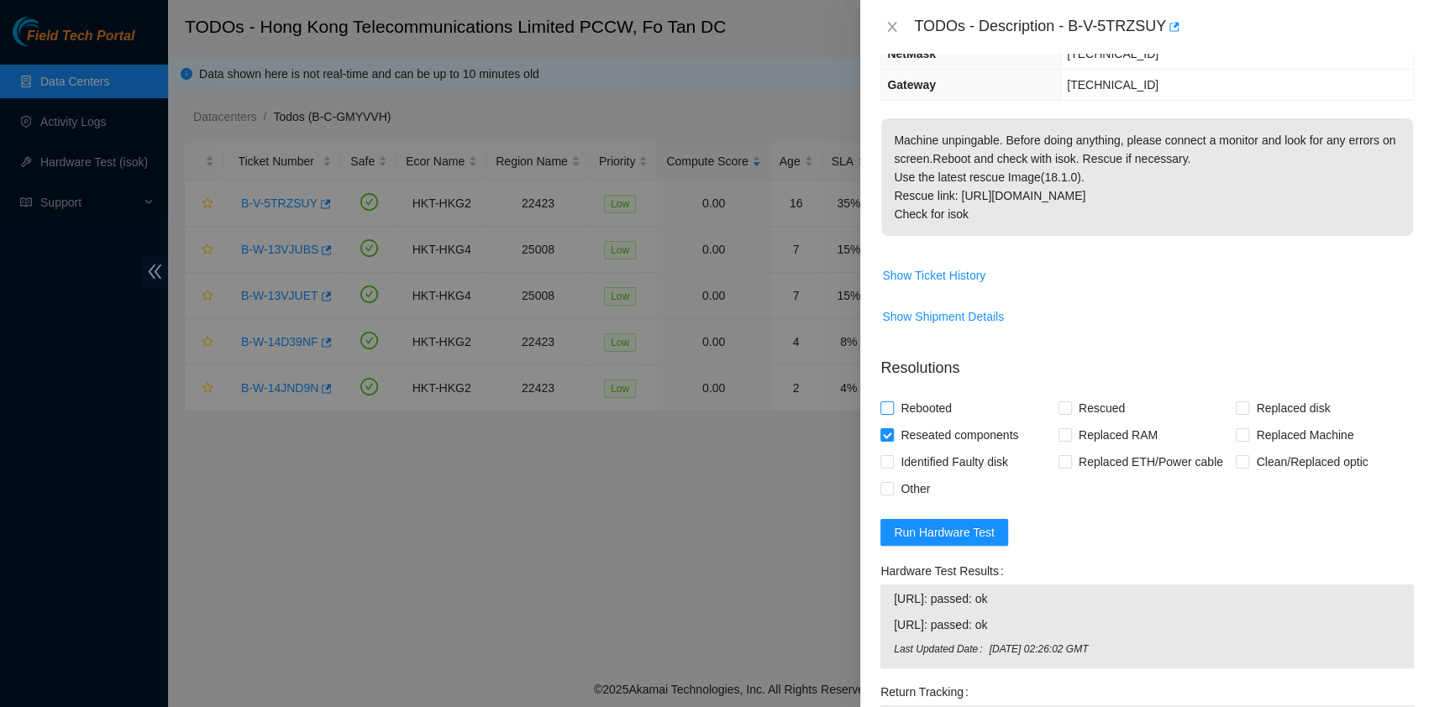
click at [892, 406] on input "Rebooted" at bounding box center [886, 408] width 12 height 12
checkbox input "true"
click at [1097, 409] on span "Rescued" at bounding box center [1102, 408] width 60 height 27
click at [1070, 409] on input "Rescued" at bounding box center [1065, 408] width 12 height 12
checkbox input "true"
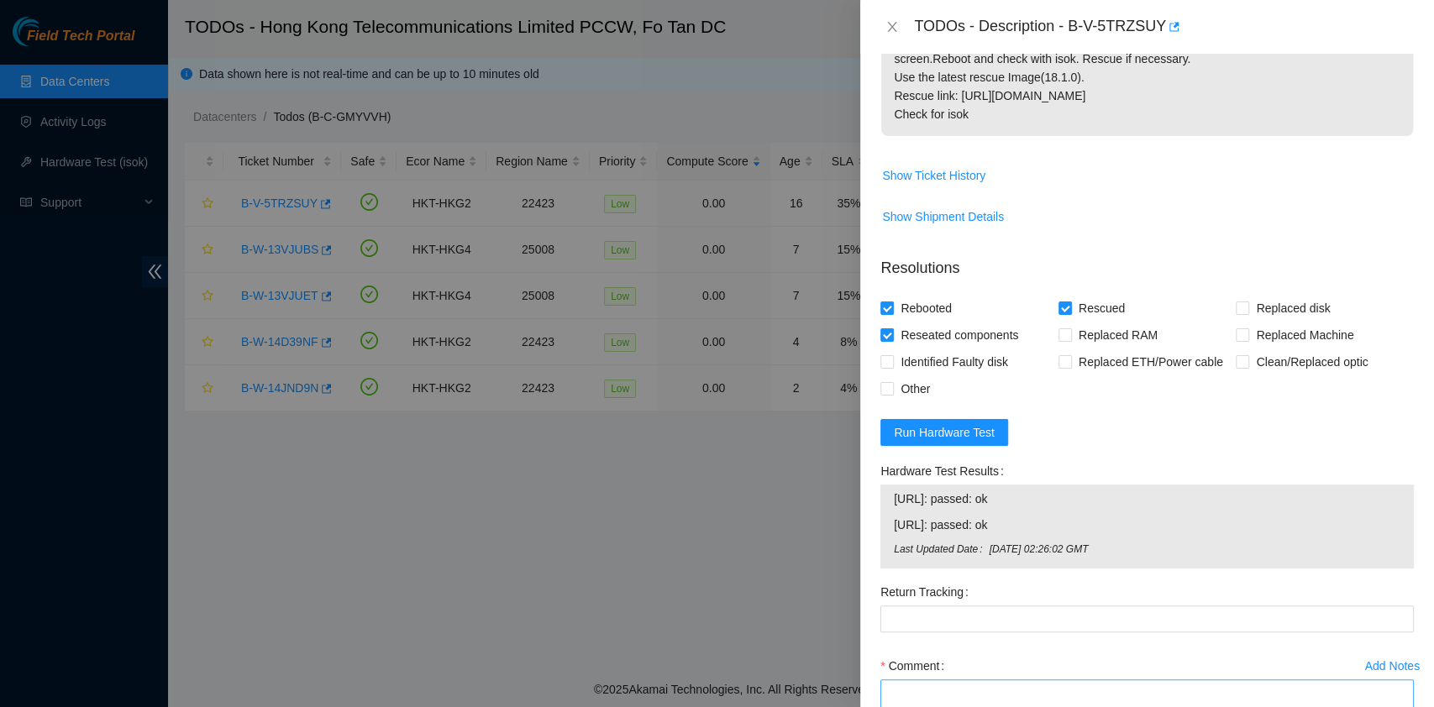
scroll to position [455, 0]
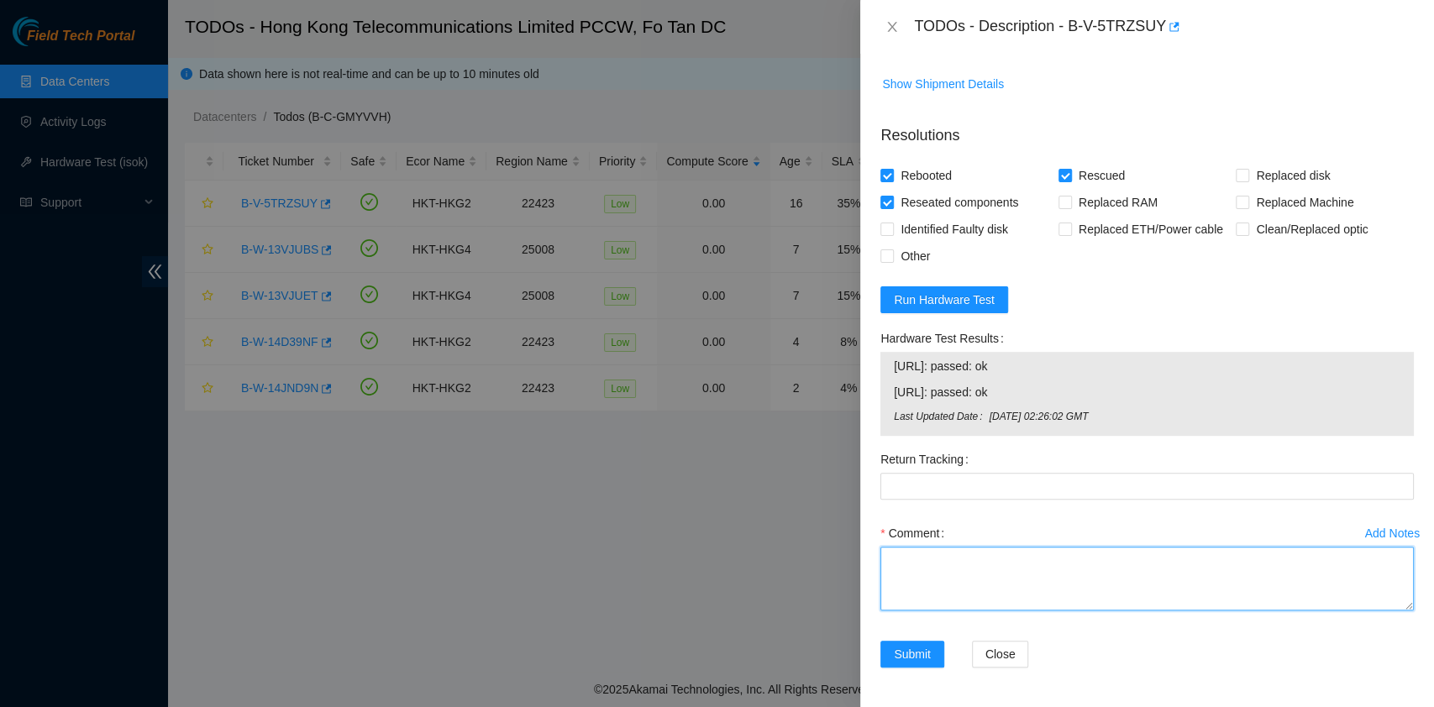
click at [978, 552] on textarea "Comment" at bounding box center [1147, 579] width 534 height 64
type textarea "pass ok"
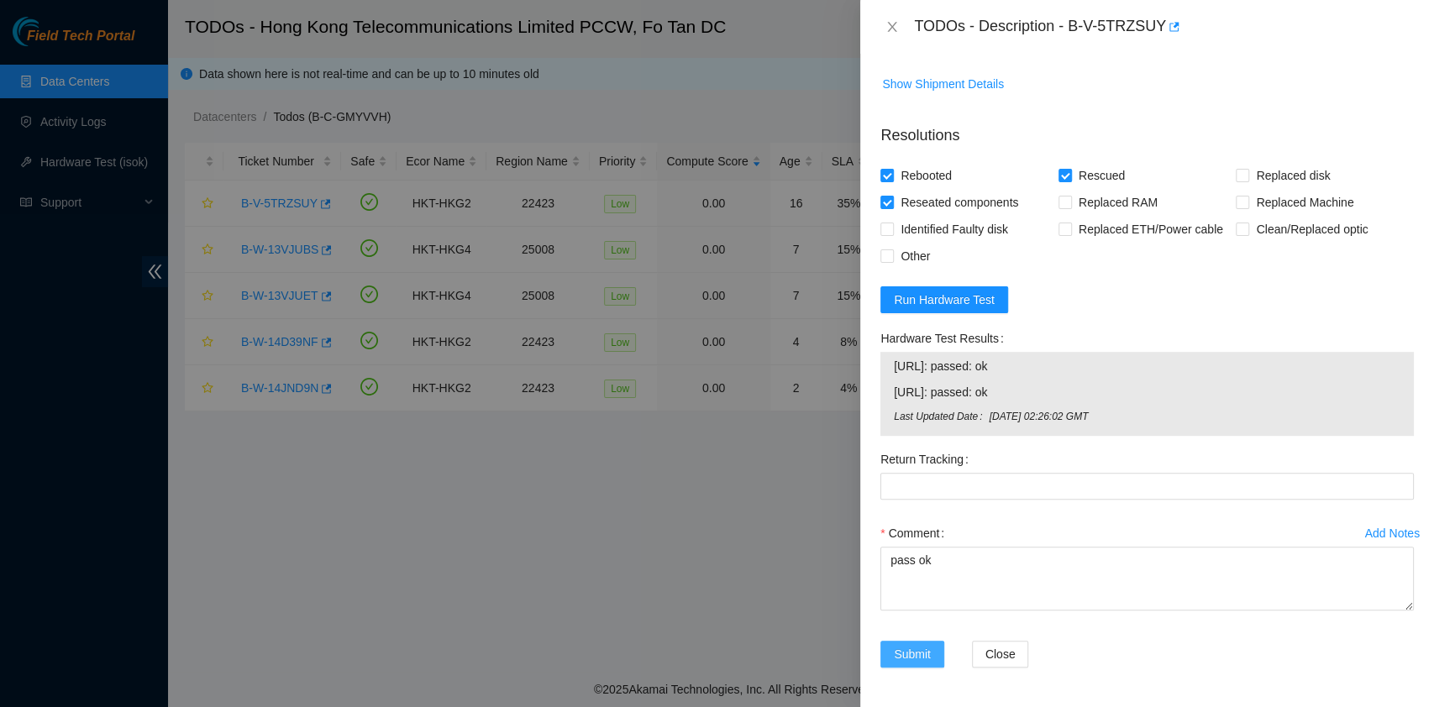
click at [927, 651] on span "Submit" at bounding box center [912, 654] width 37 height 18
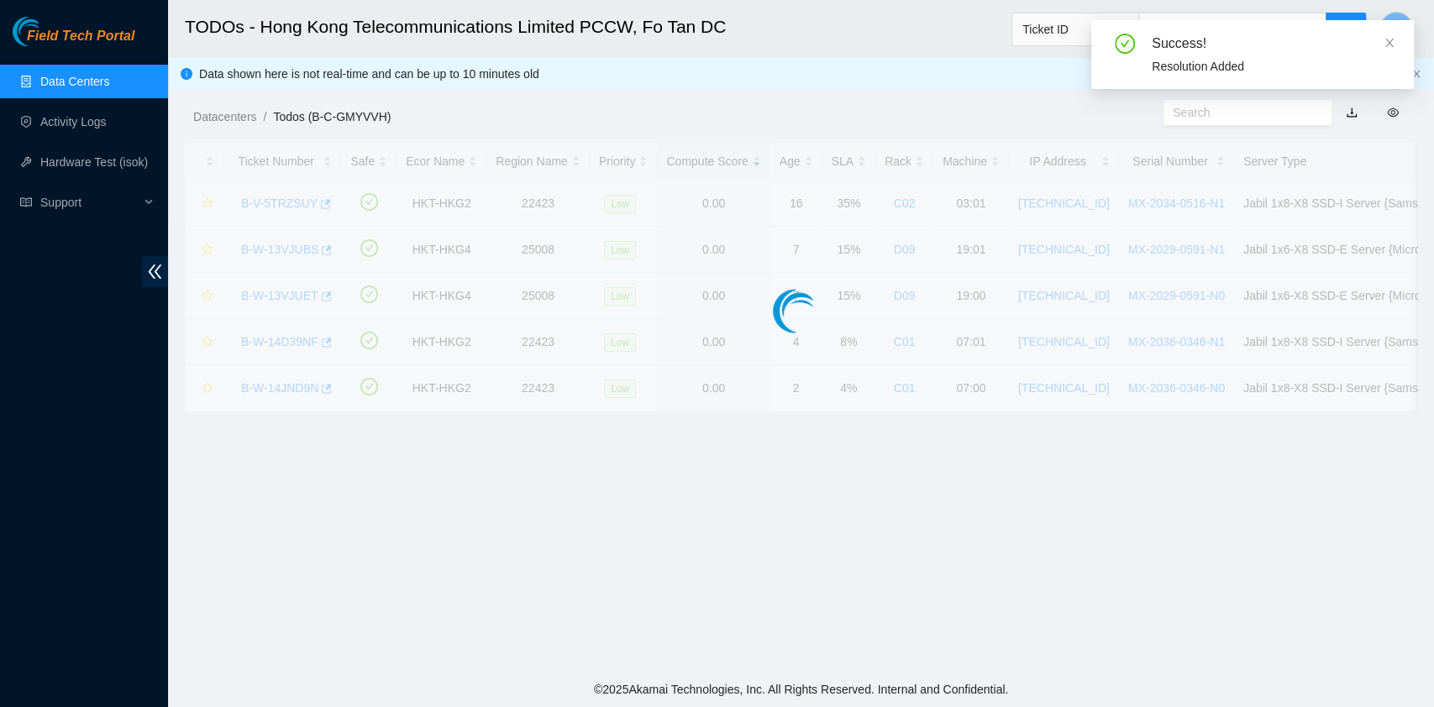
scroll to position [406, 0]
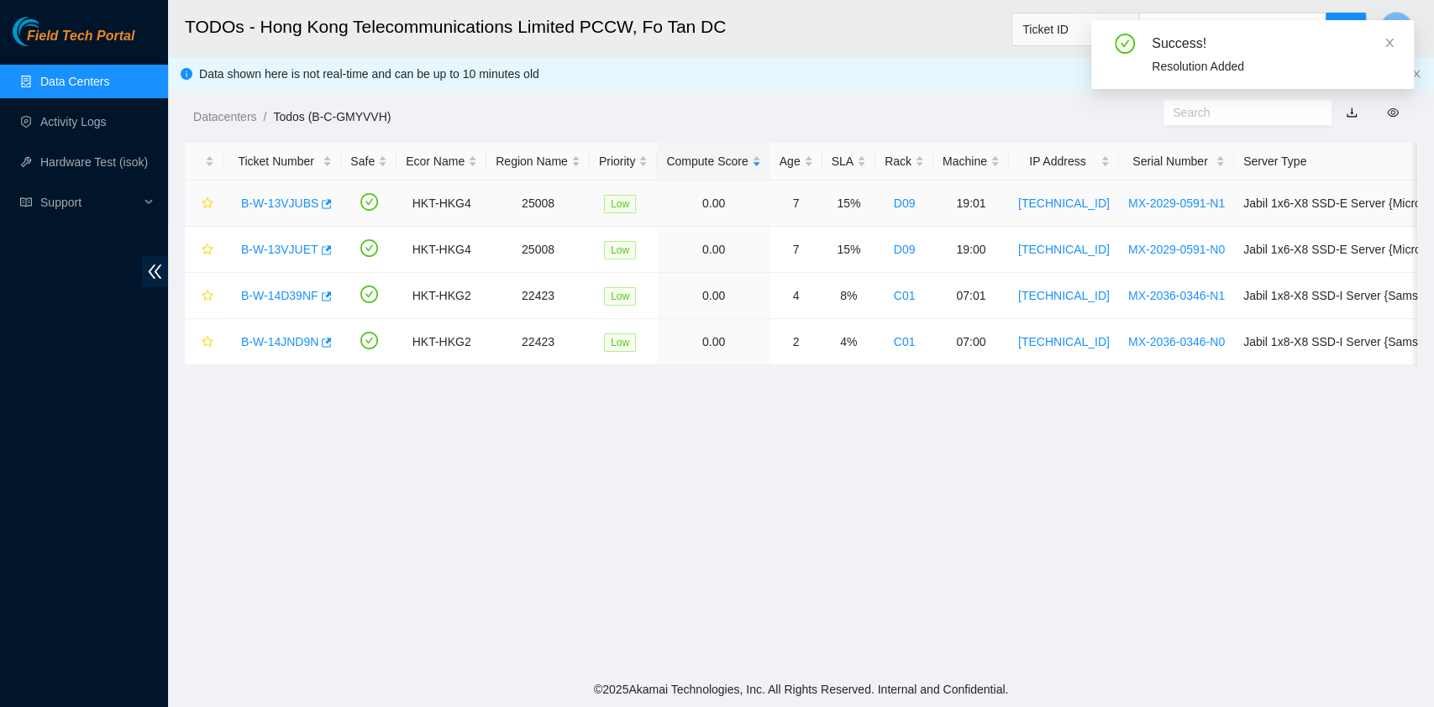
click at [262, 197] on link "B-W-13VJUBS" at bounding box center [279, 203] width 77 height 13
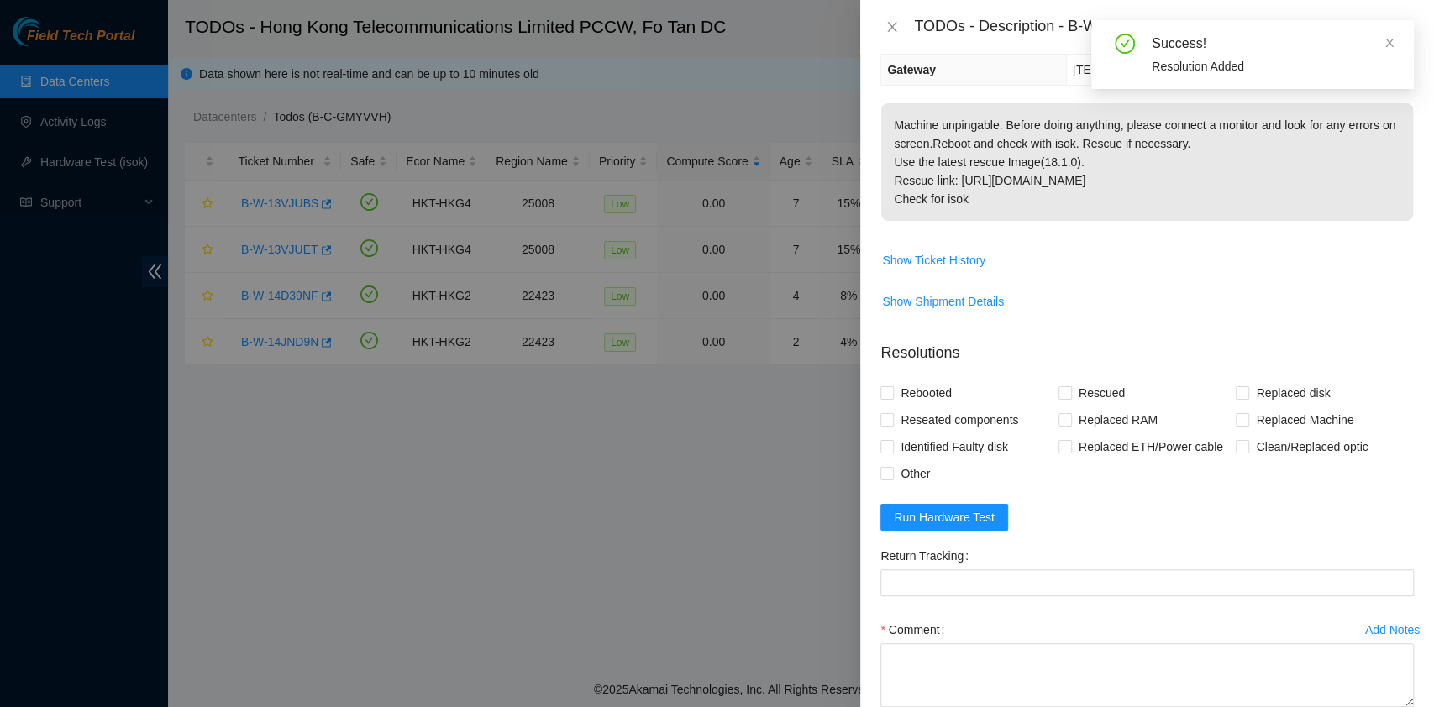
scroll to position [334, 0]
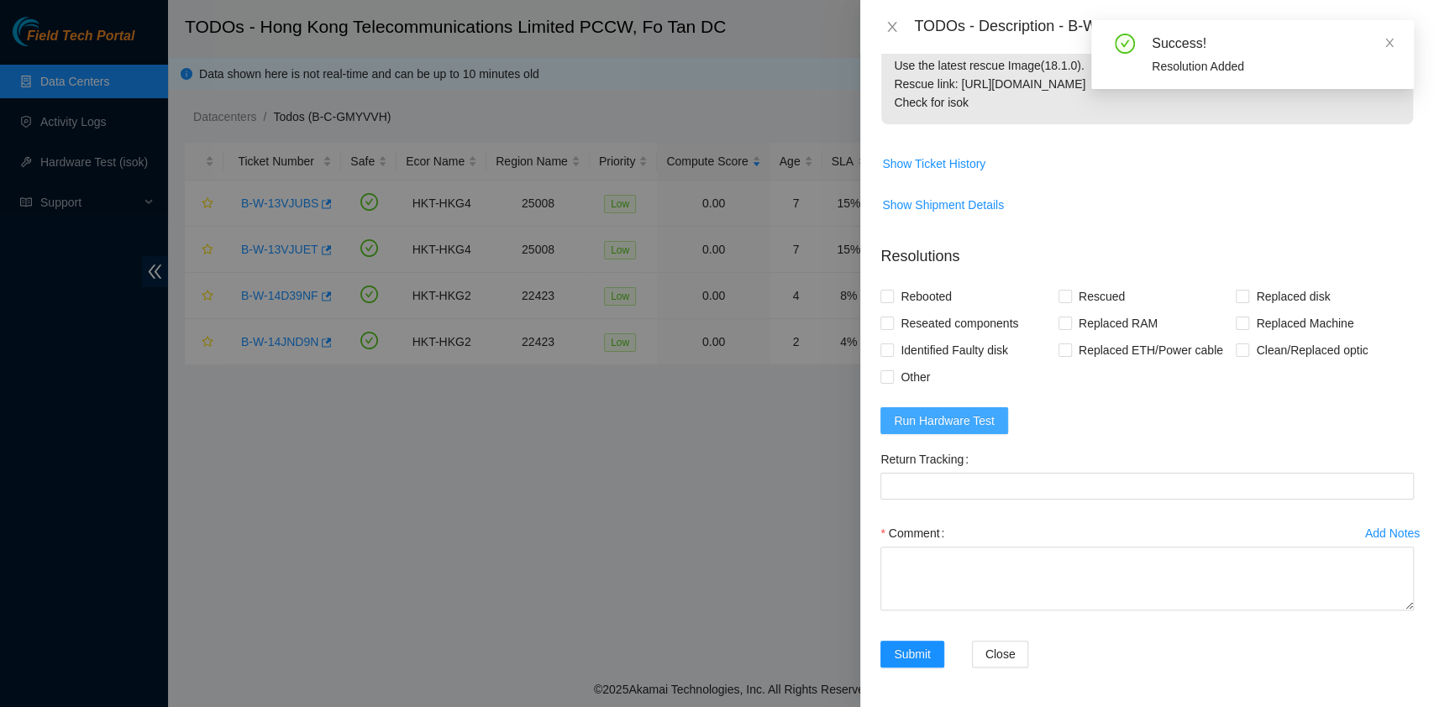
click at [974, 417] on span "Run Hardware Test" at bounding box center [944, 421] width 101 height 18
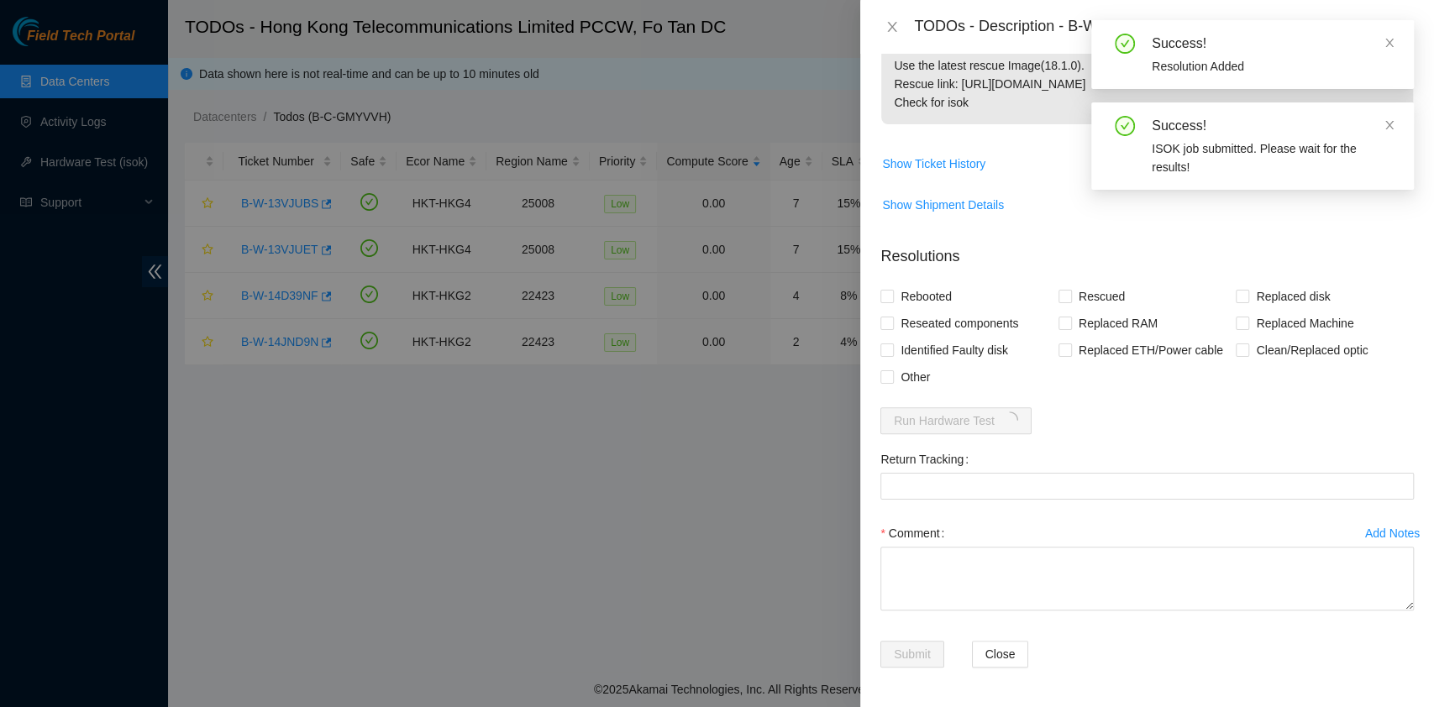
click at [1398, 37] on div "Success! Resolution Added" at bounding box center [1252, 54] width 323 height 69
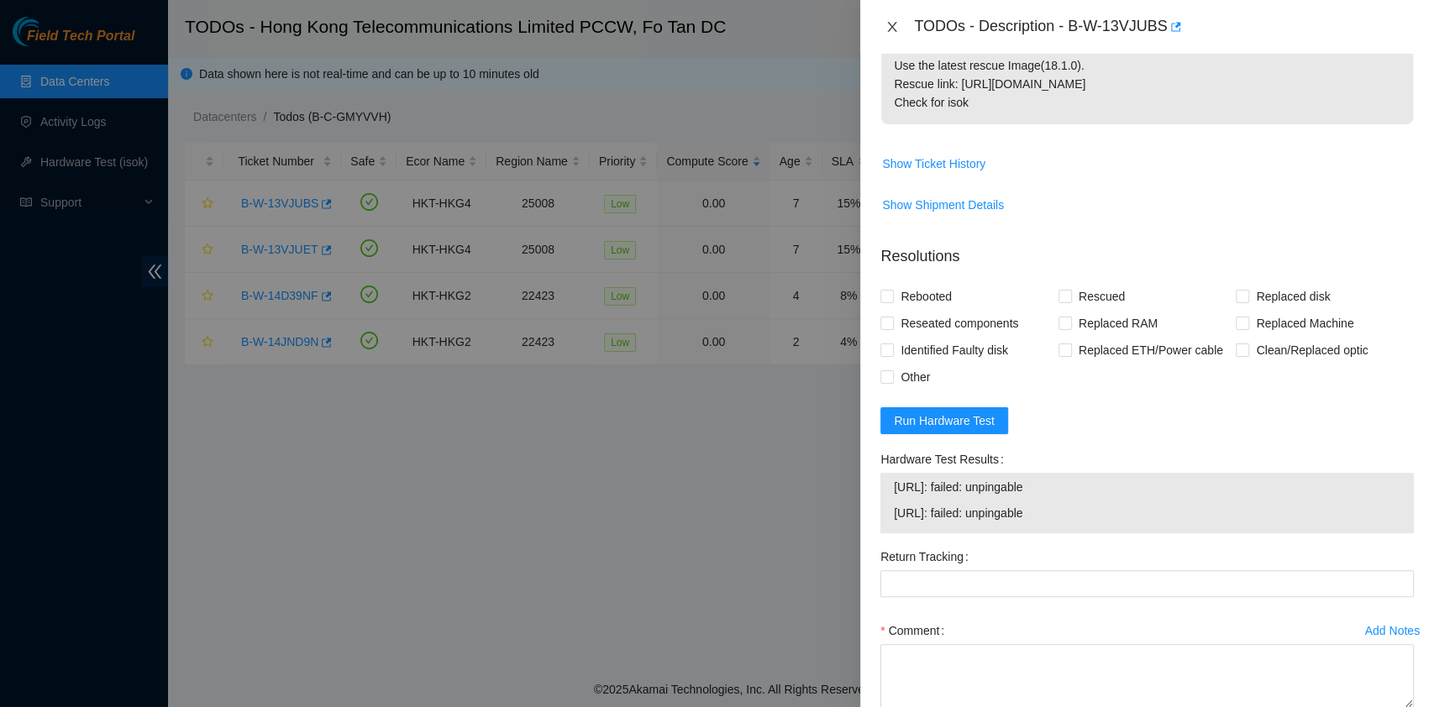
click at [891, 24] on icon "close" at bounding box center [892, 26] width 13 height 13
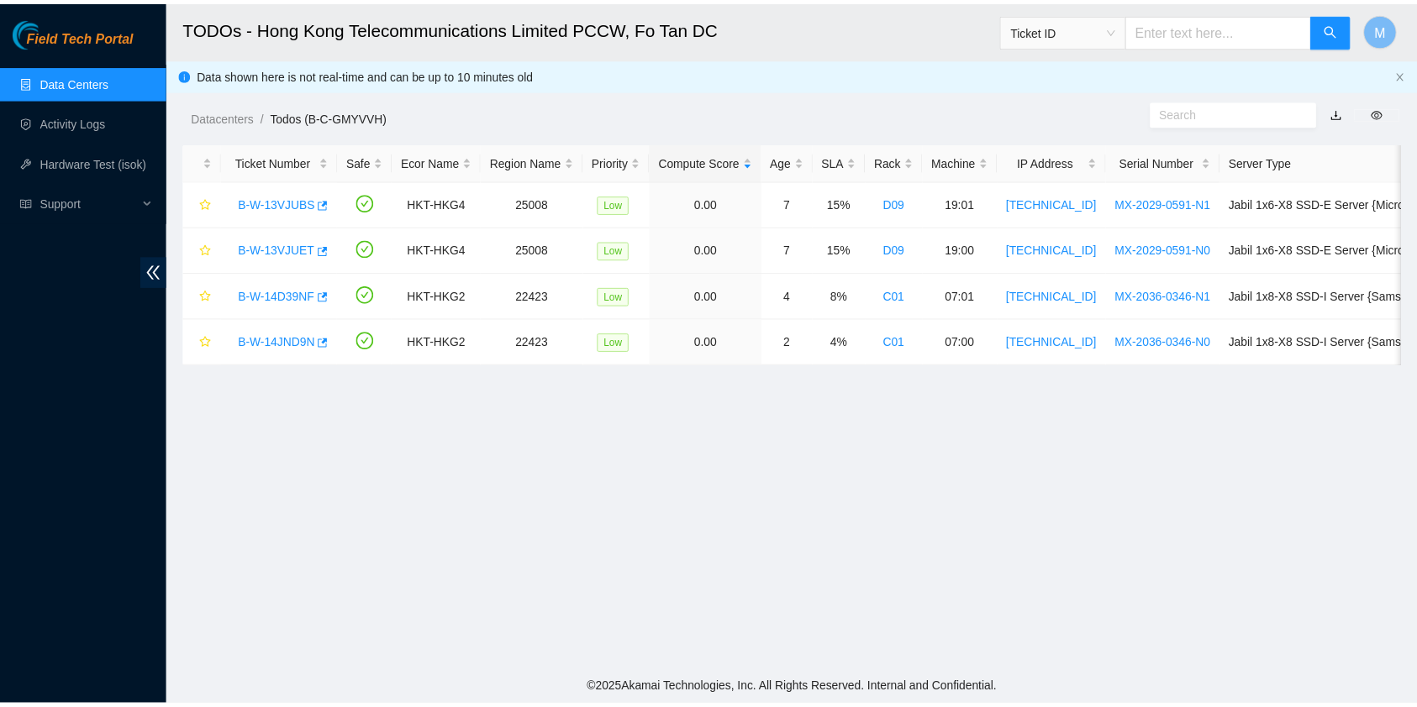
scroll to position [376, 0]
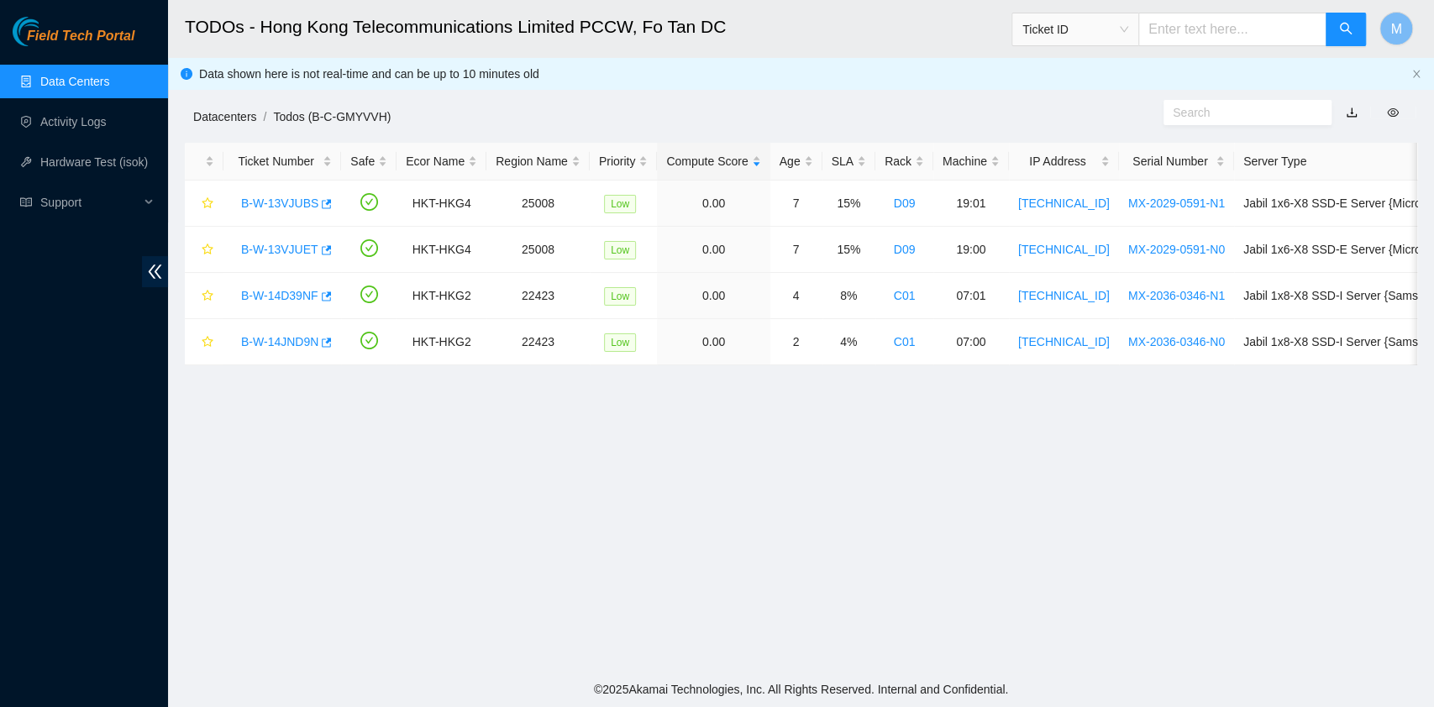
click at [217, 119] on link "Datacenters" at bounding box center [224, 116] width 63 height 13
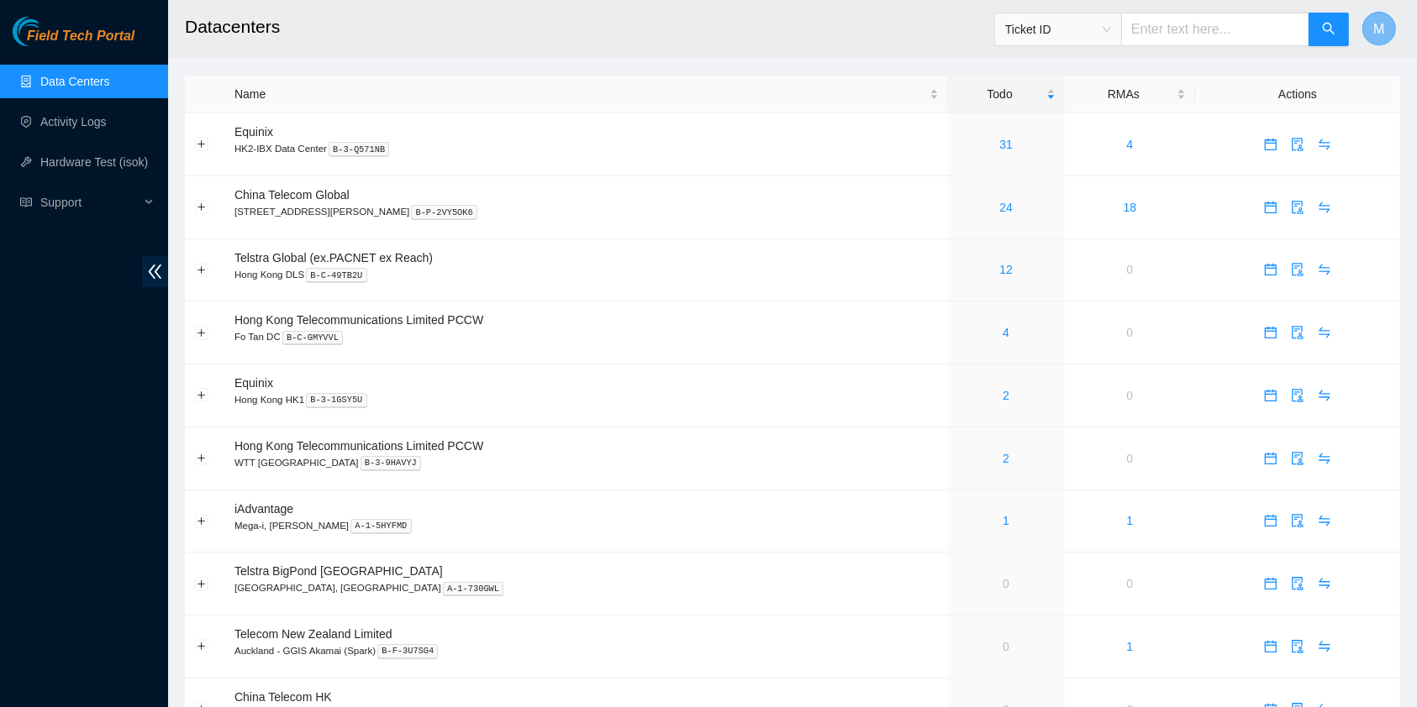
click at [1380, 26] on span "M" at bounding box center [1378, 28] width 11 height 21
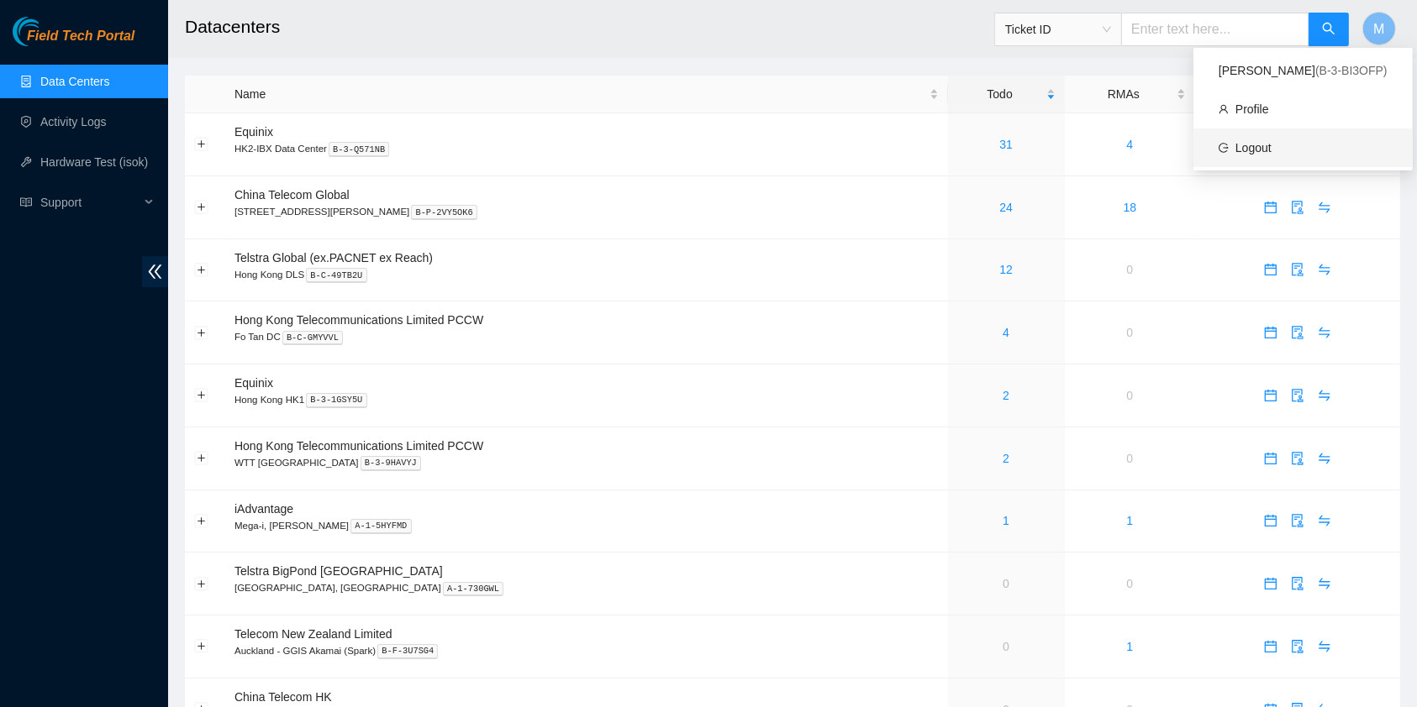
click at [1264, 145] on link "Logout" at bounding box center [1253, 147] width 36 height 13
